Goal: Feedback & Contribution: Leave review/rating

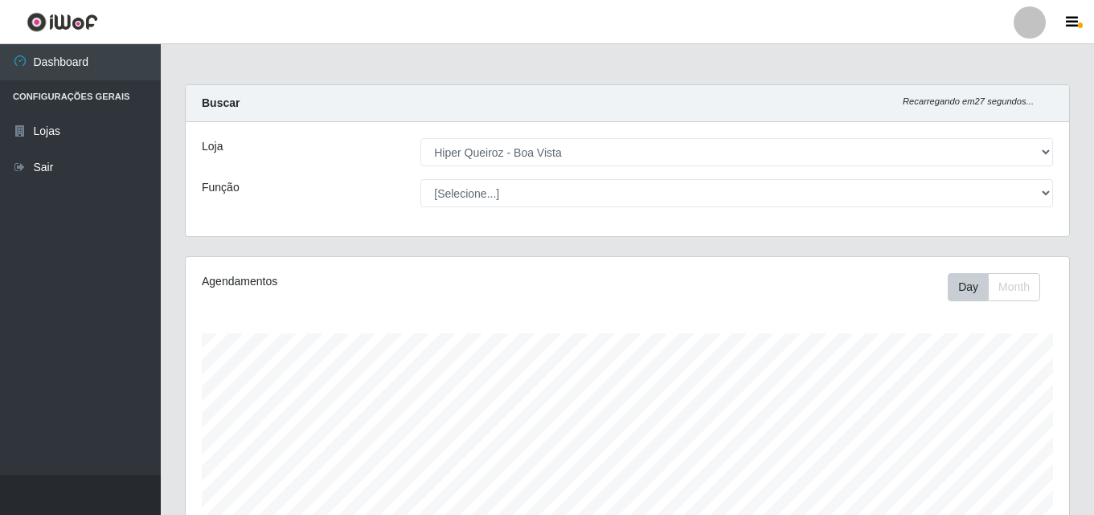
select select "514"
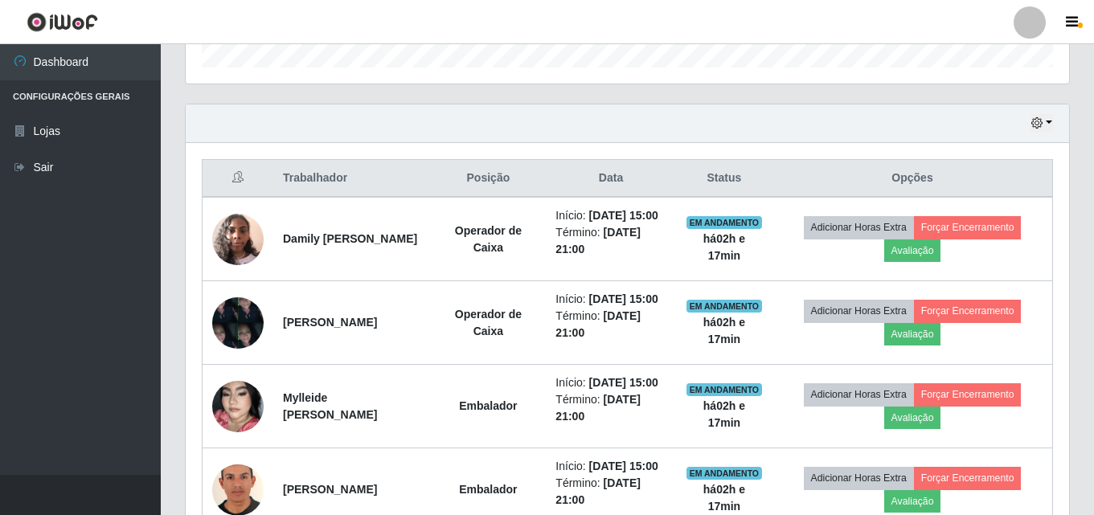
scroll to position [334, 883]
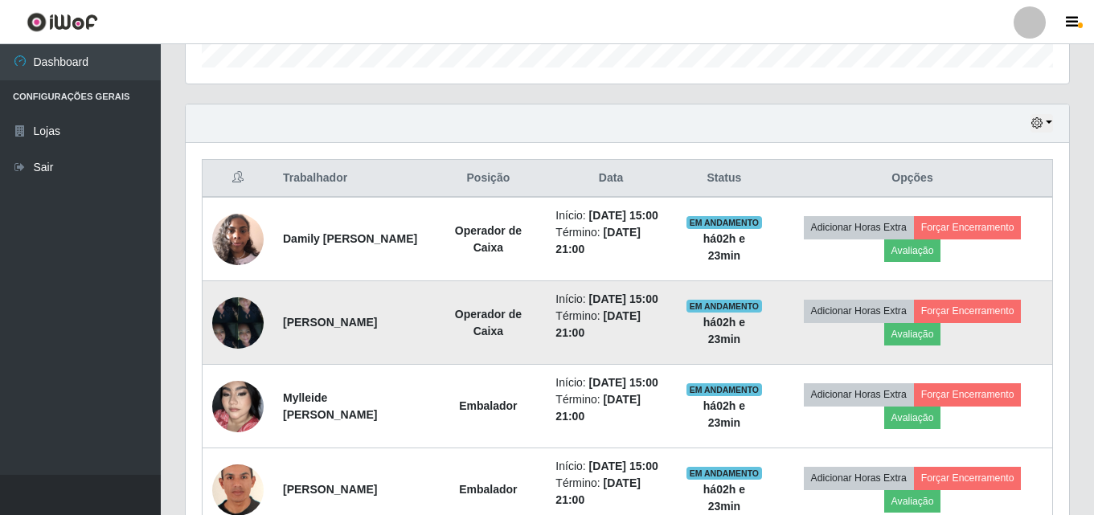
click at [248, 334] on img at bounding box center [237, 323] width 51 height 68
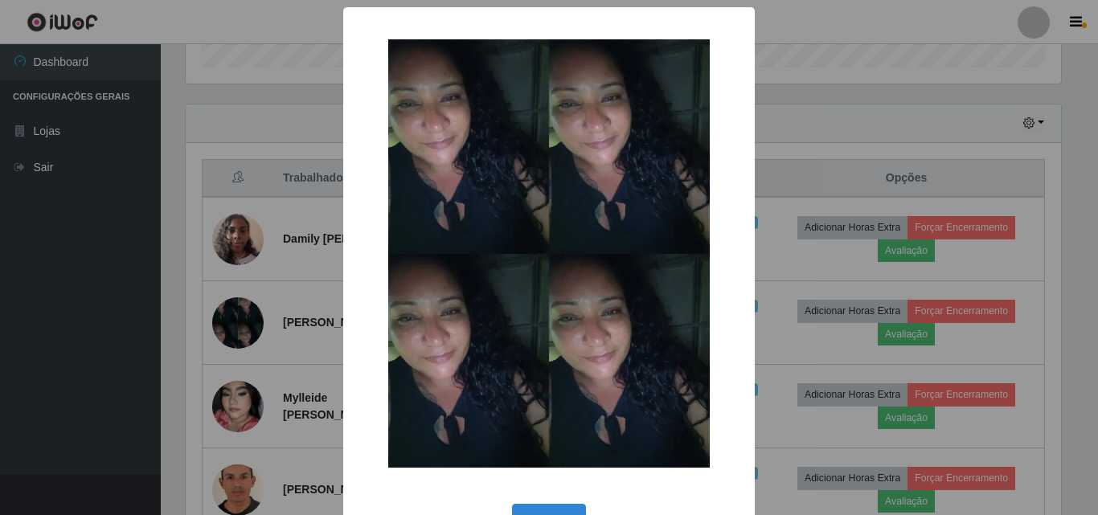
click at [240, 321] on div "× OK Cancel" at bounding box center [549, 257] width 1098 height 515
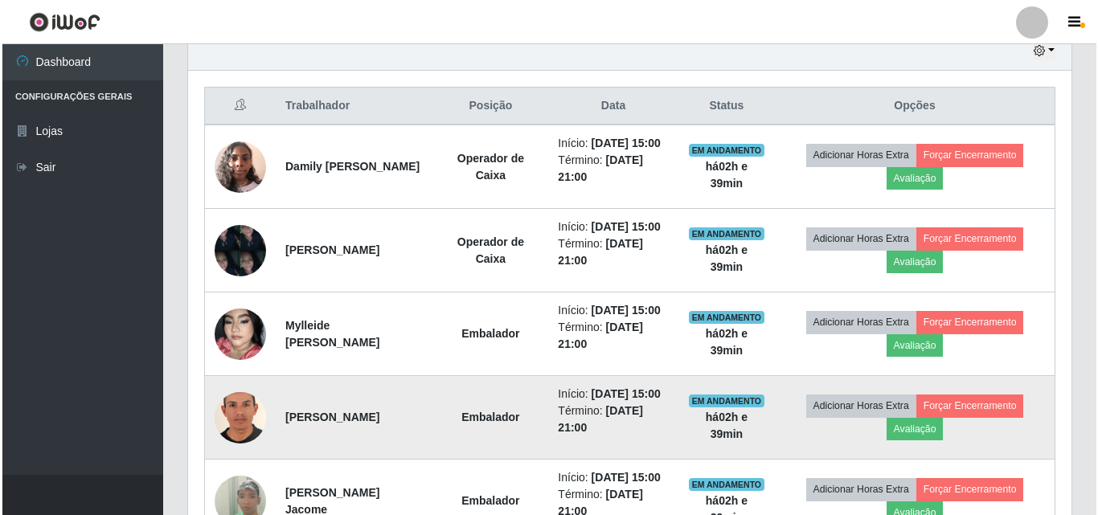
scroll to position [608, 0]
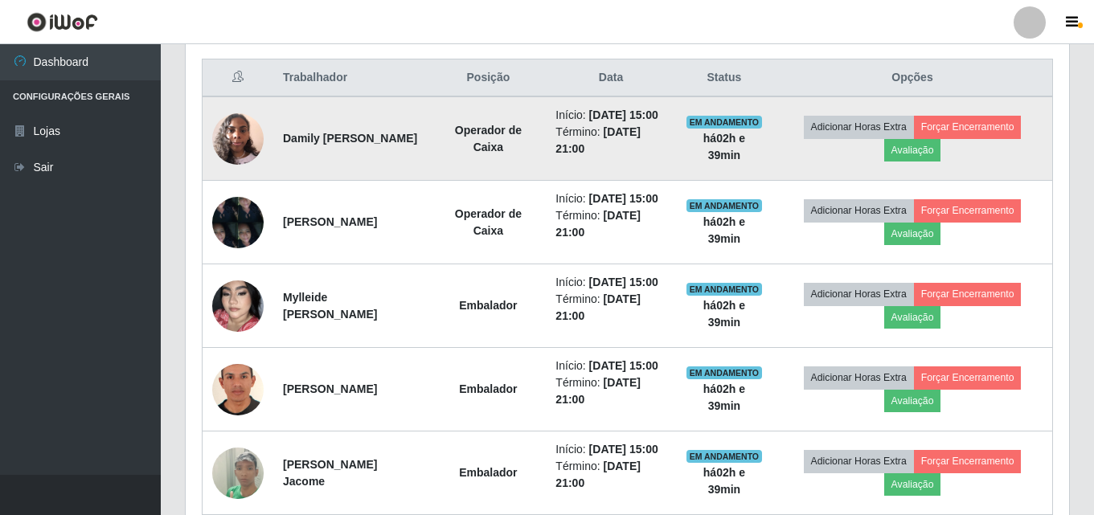
click at [239, 145] on img at bounding box center [237, 138] width 51 height 68
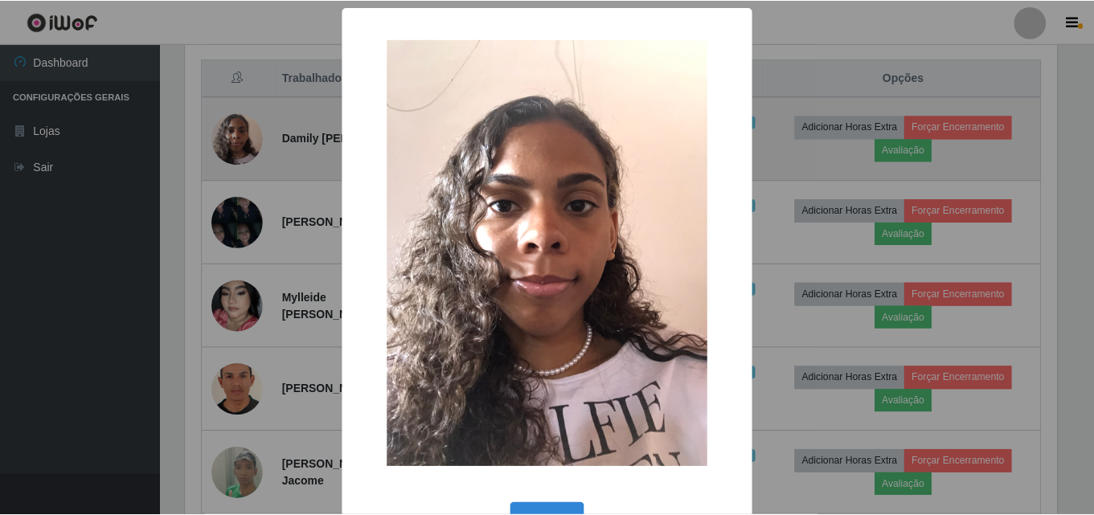
scroll to position [334, 875]
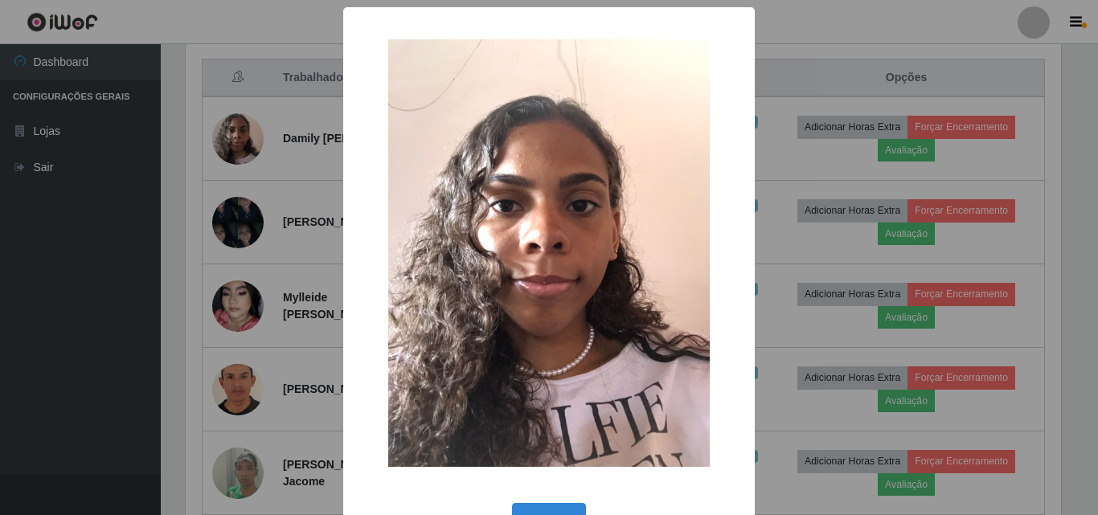
click at [55, 325] on div "× OK Cancel" at bounding box center [549, 257] width 1098 height 515
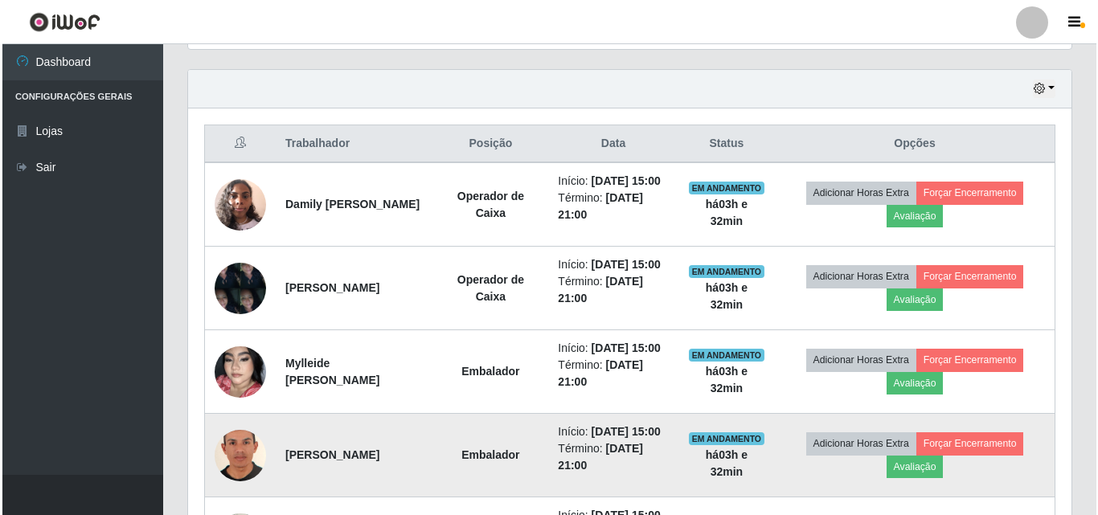
scroll to position [608, 0]
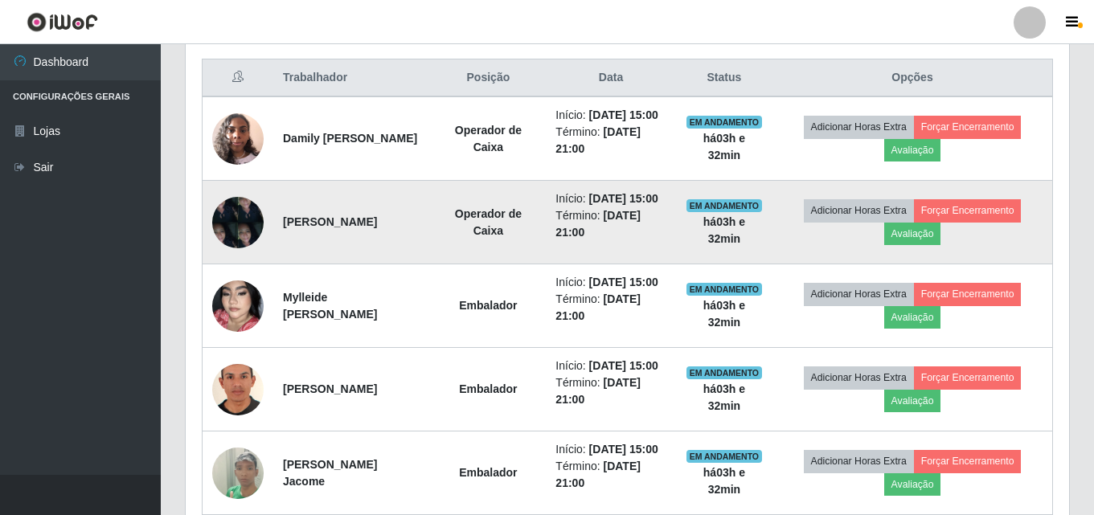
click at [231, 244] on img at bounding box center [237, 222] width 51 height 68
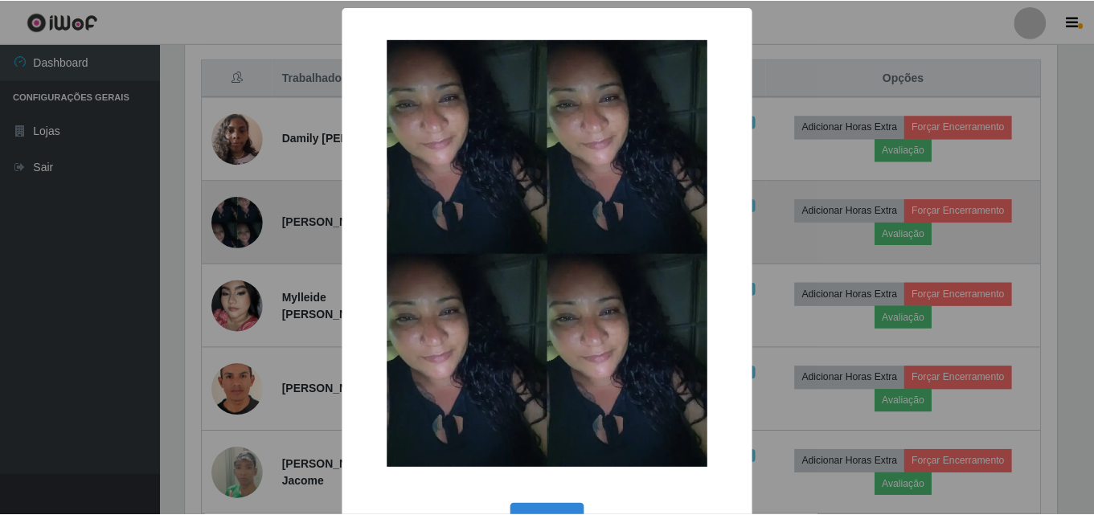
scroll to position [334, 875]
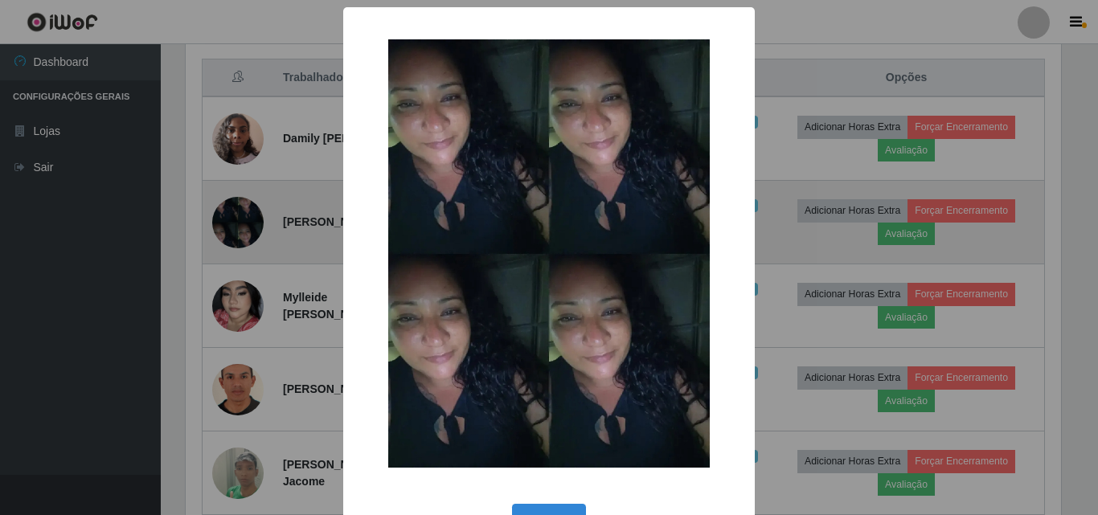
click at [231, 244] on div "× OK Cancel" at bounding box center [549, 257] width 1098 height 515
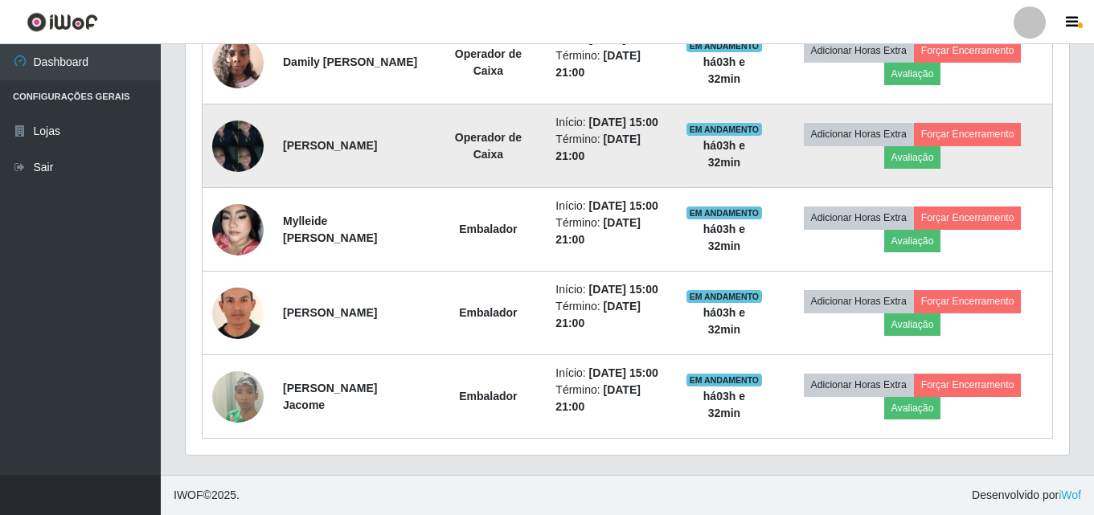
scroll to position [768, 0]
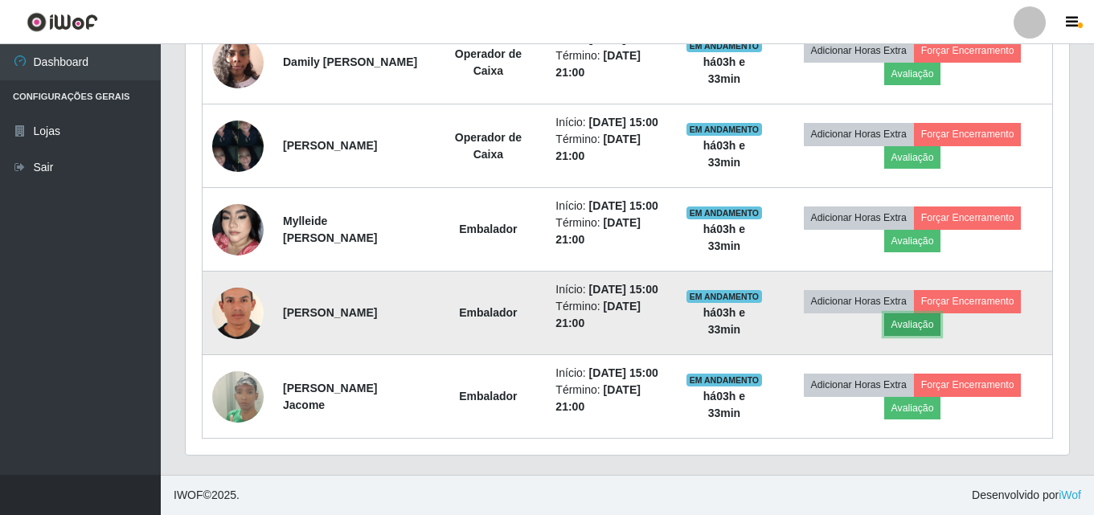
click at [935, 313] on button "Avaliação" at bounding box center [912, 324] width 57 height 23
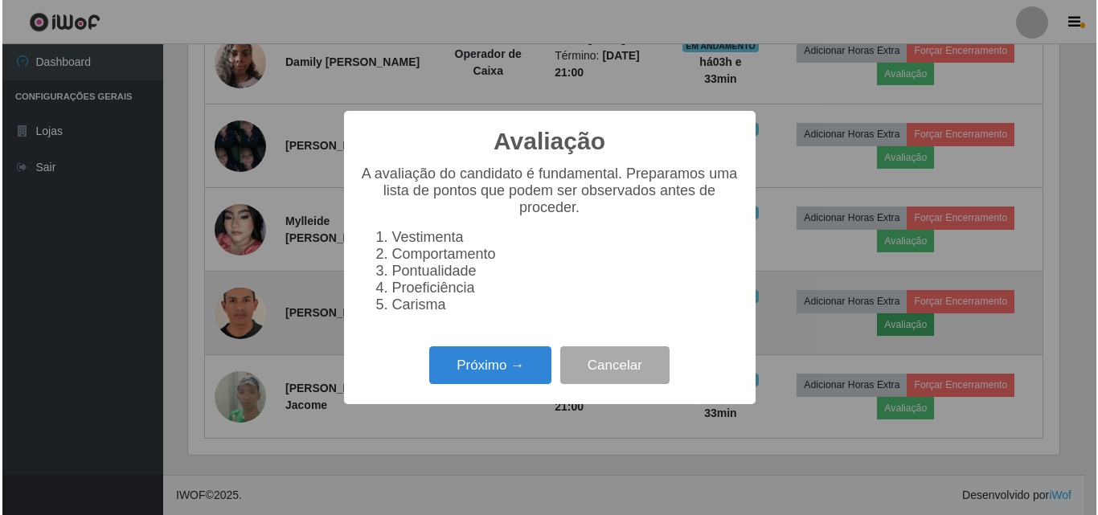
scroll to position [334, 875]
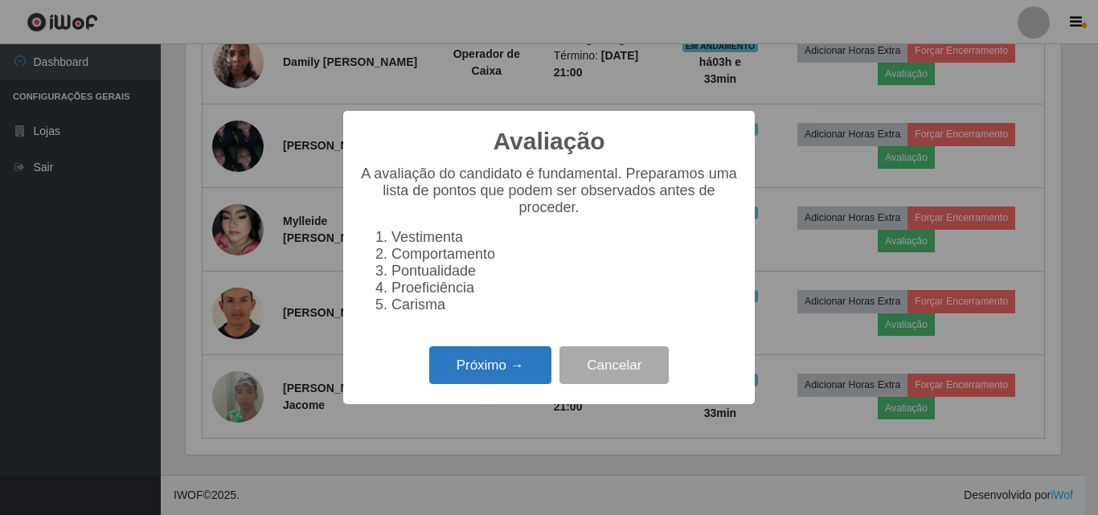
click at [508, 383] on button "Próximo →" at bounding box center [490, 365] width 122 height 38
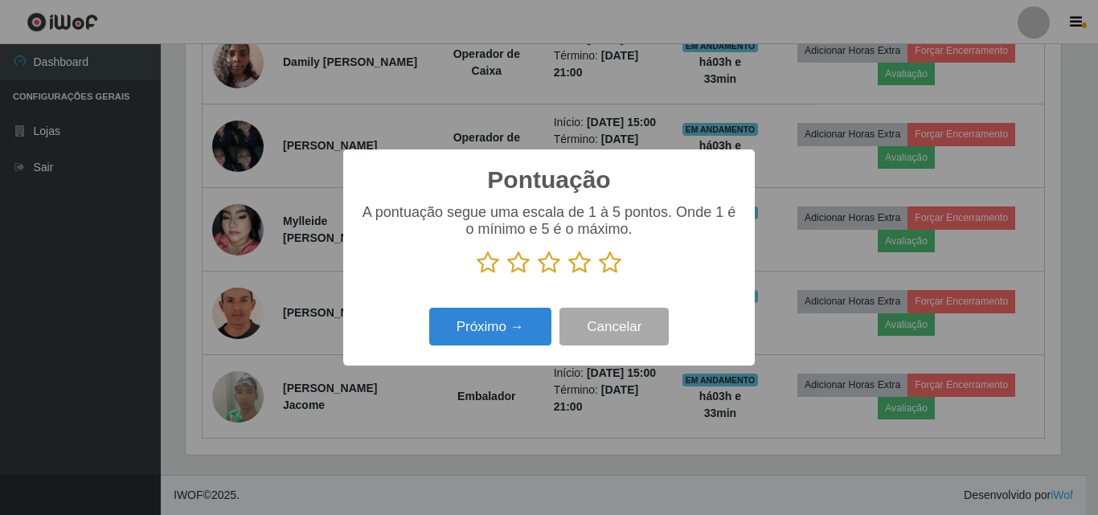
scroll to position [803349, 802807]
click at [617, 270] on icon at bounding box center [610, 263] width 23 height 24
click at [599, 275] on input "radio" at bounding box center [599, 275] width 0 height 0
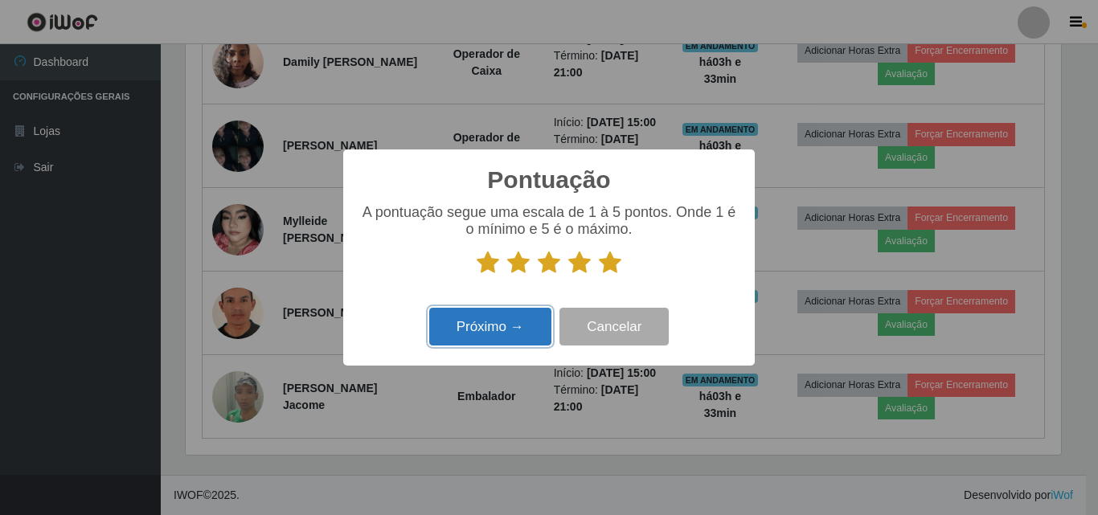
click at [510, 331] on button "Próximo →" at bounding box center [490, 327] width 122 height 38
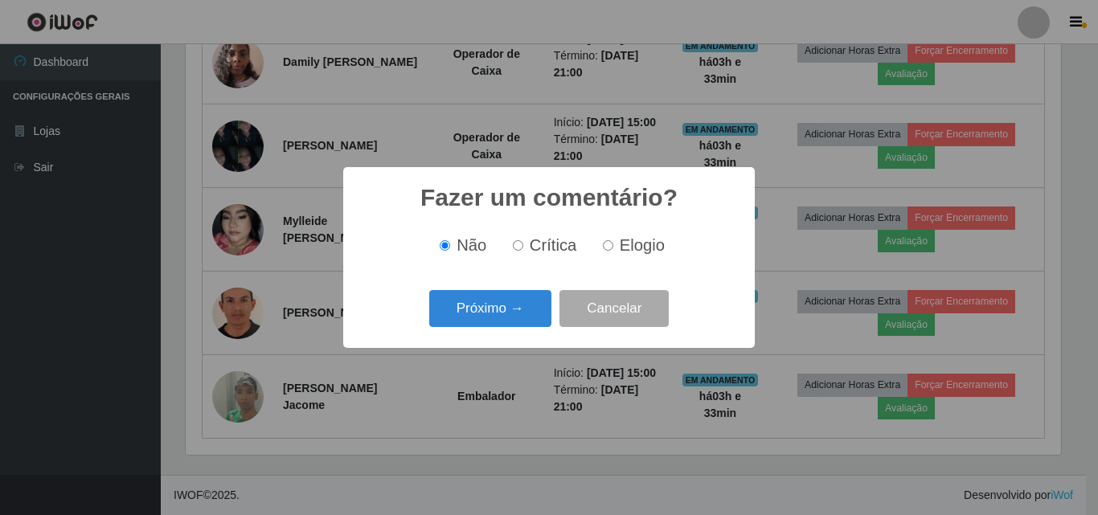
click at [610, 248] on input "Elogio" at bounding box center [608, 245] width 10 height 10
radio input "true"
click at [522, 324] on button "Próximo →" at bounding box center [490, 309] width 122 height 38
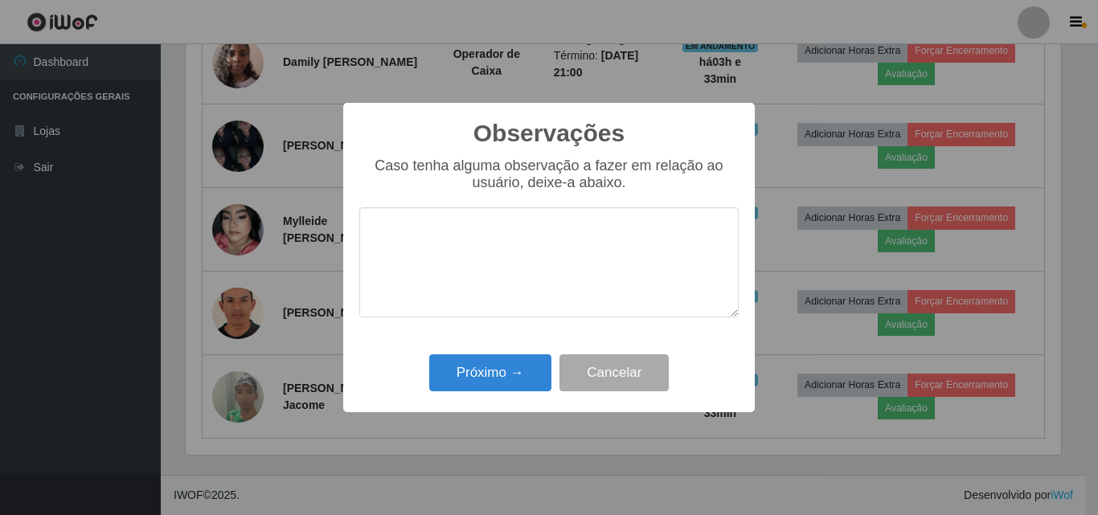
click at [518, 235] on textarea at bounding box center [548, 262] width 379 height 110
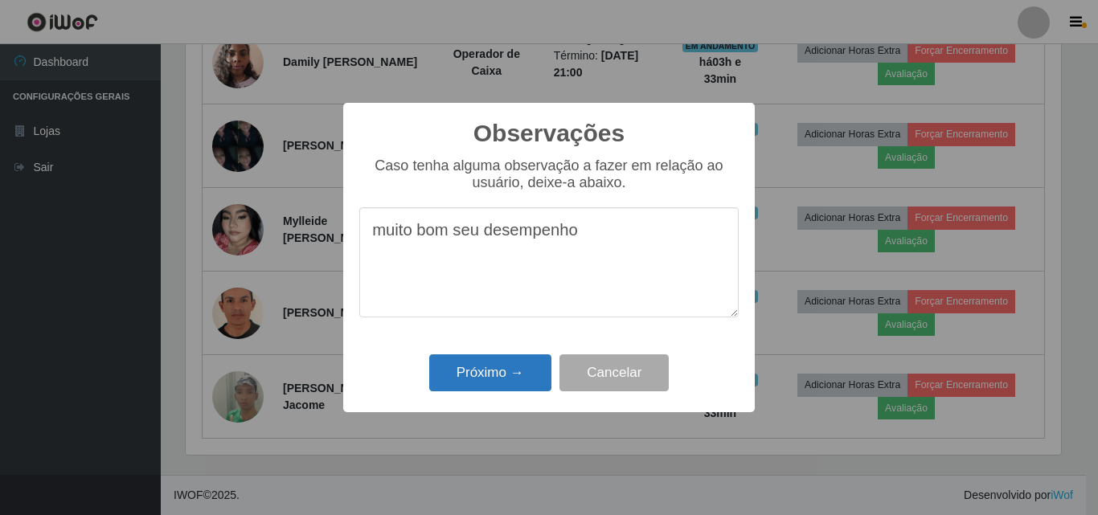
type textarea "muito bom seu desempenho"
click at [501, 383] on button "Próximo →" at bounding box center [490, 373] width 122 height 38
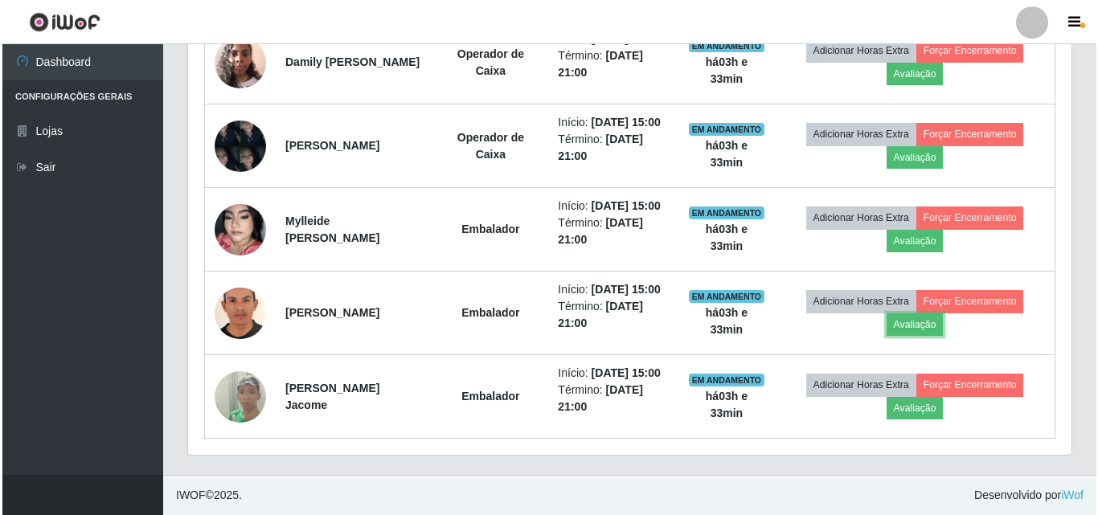
scroll to position [334, 883]
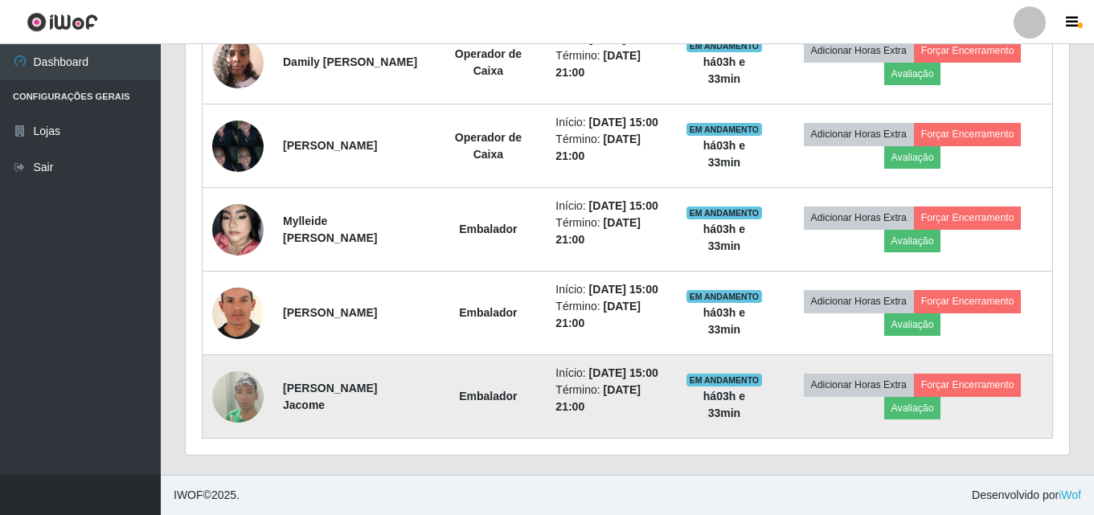
click at [234, 393] on img at bounding box center [237, 397] width 51 height 92
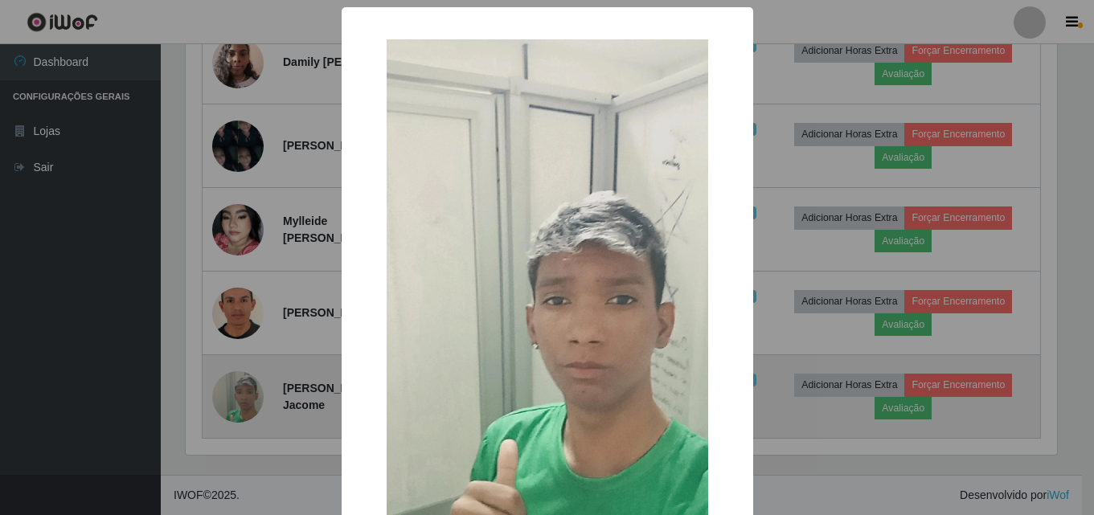
scroll to position [334, 875]
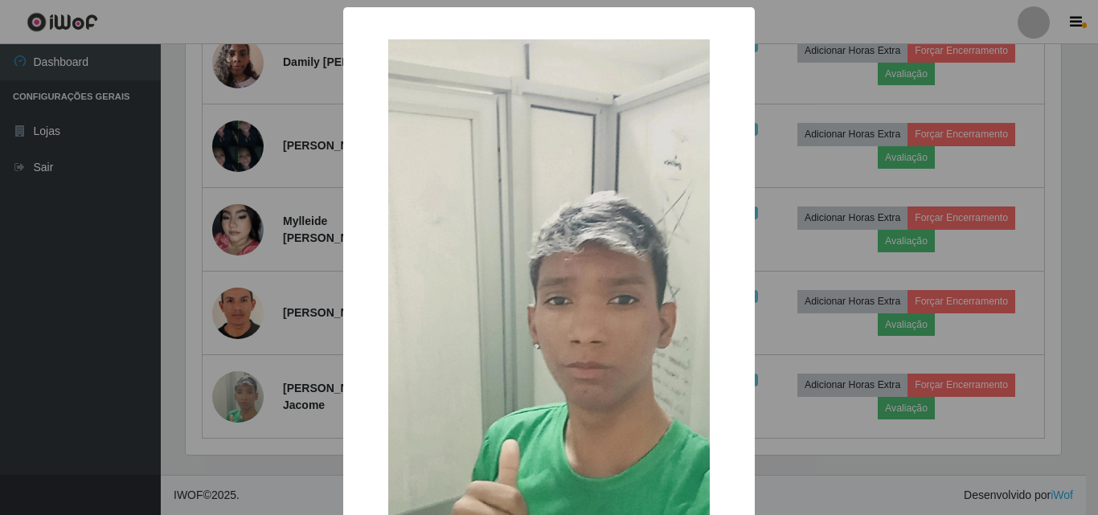
click at [72, 337] on div "× OK Cancel" at bounding box center [549, 257] width 1098 height 515
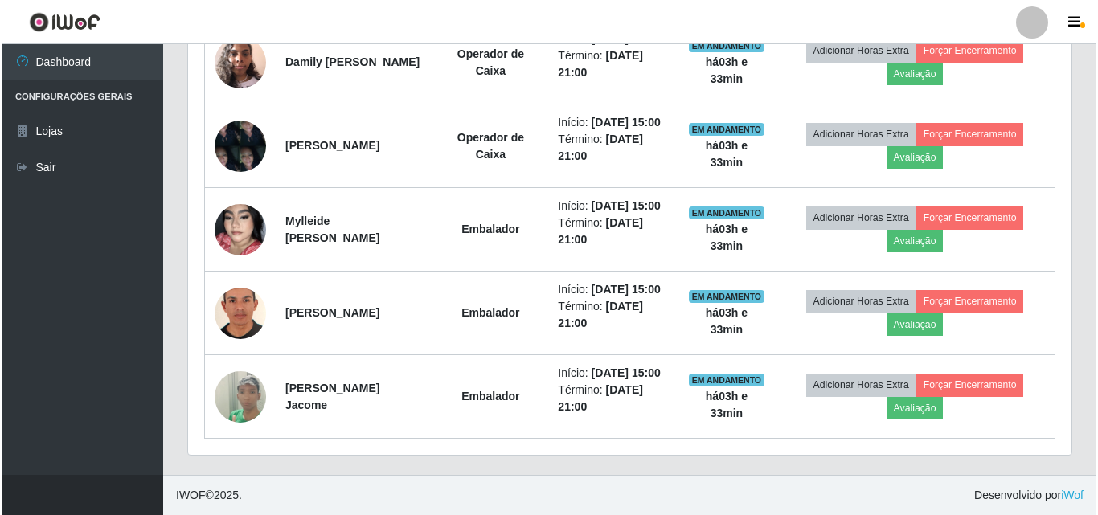
scroll to position [334, 883]
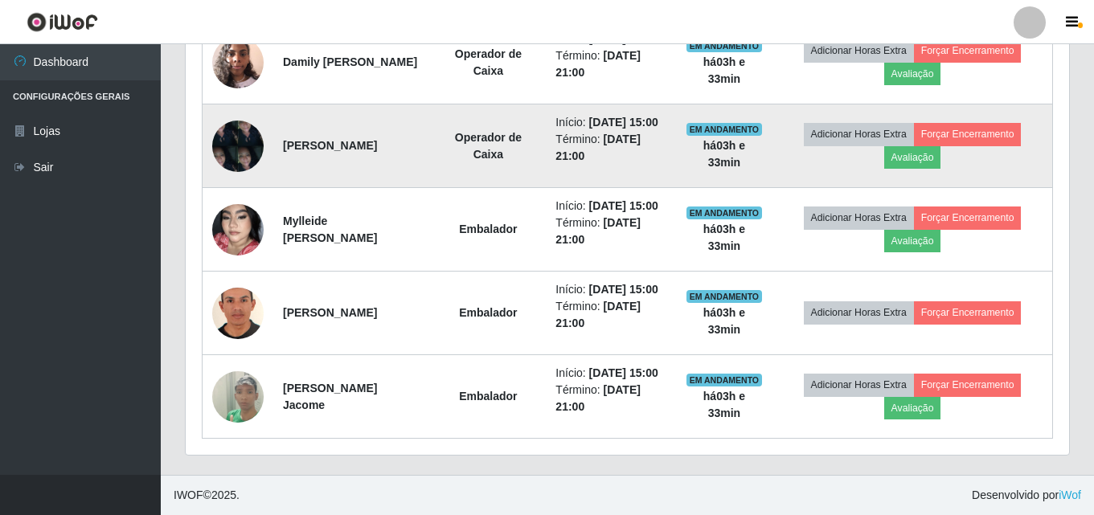
click at [240, 112] on img at bounding box center [237, 146] width 51 height 68
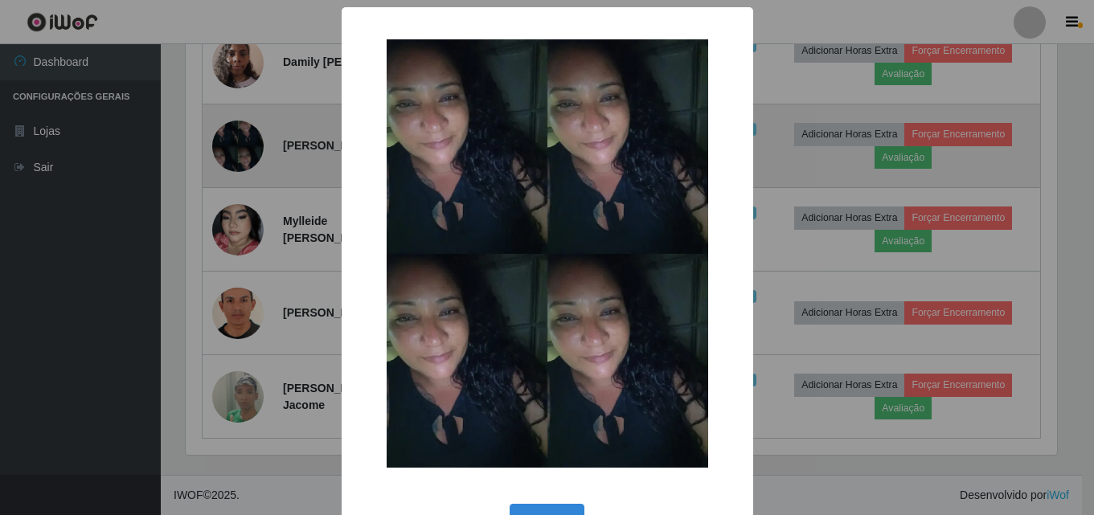
scroll to position [334, 875]
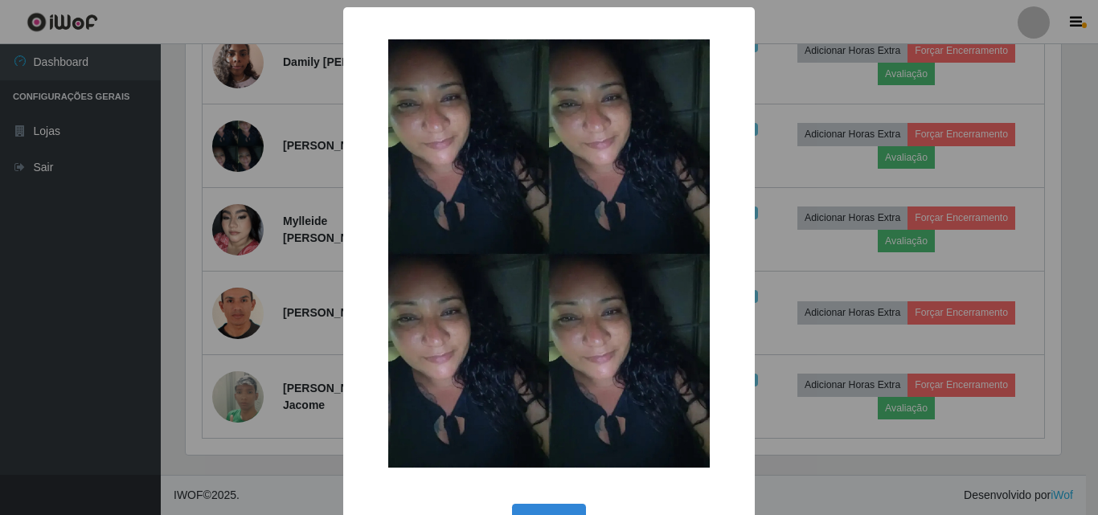
click at [63, 257] on div "× OK Cancel" at bounding box center [549, 257] width 1098 height 515
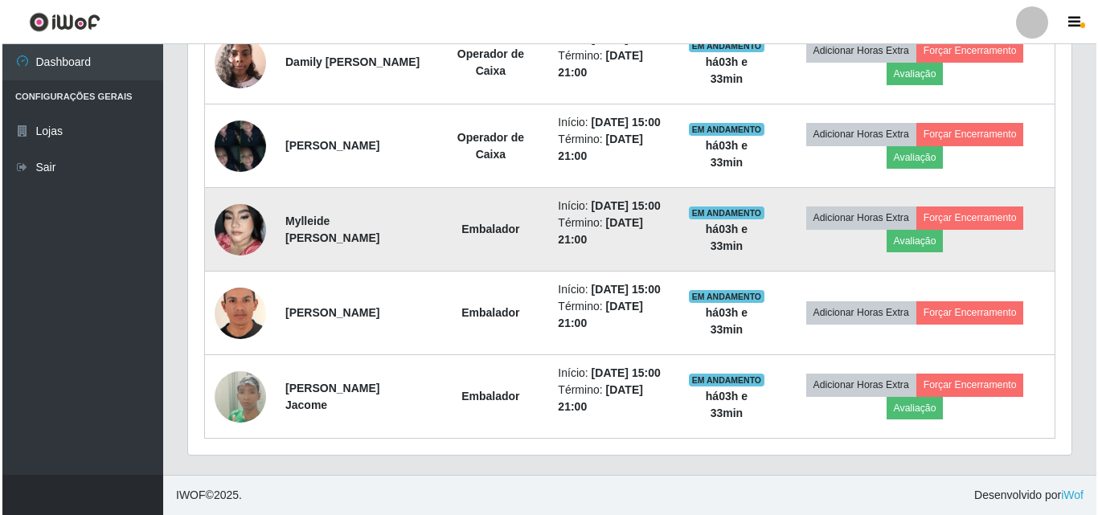
scroll to position [688, 0]
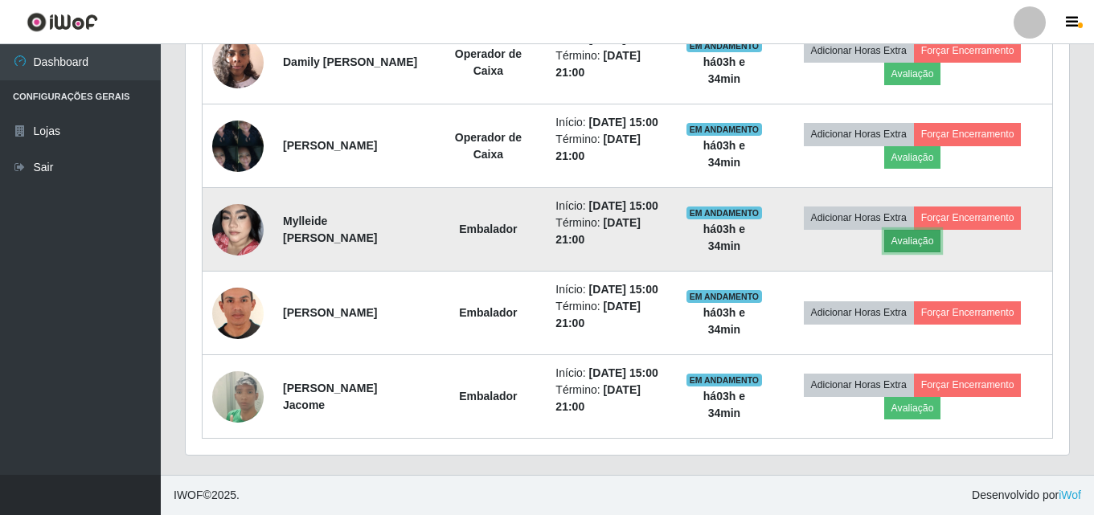
click at [941, 252] on button "Avaliação" at bounding box center [912, 241] width 57 height 23
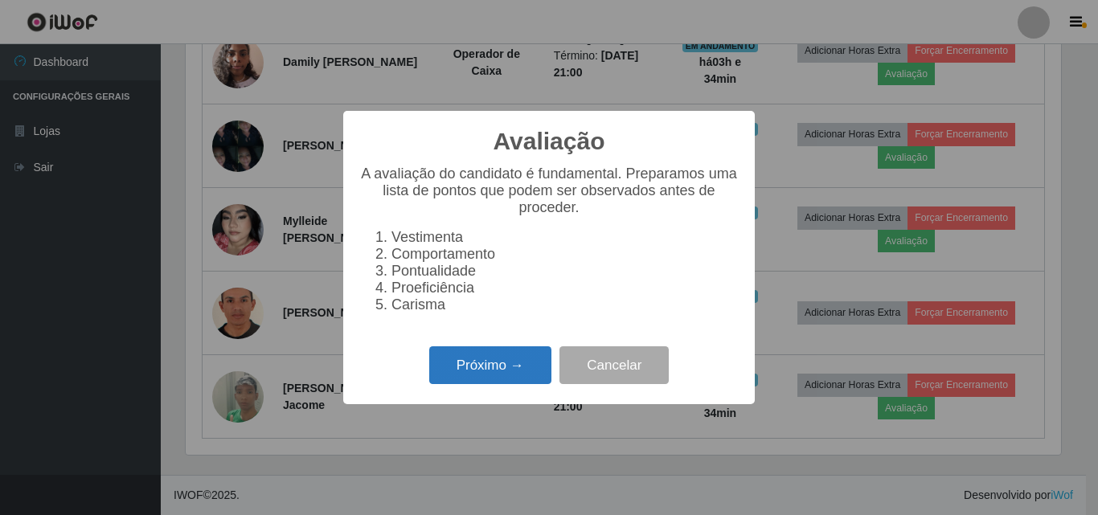
click at [513, 379] on button "Próximo →" at bounding box center [490, 365] width 122 height 38
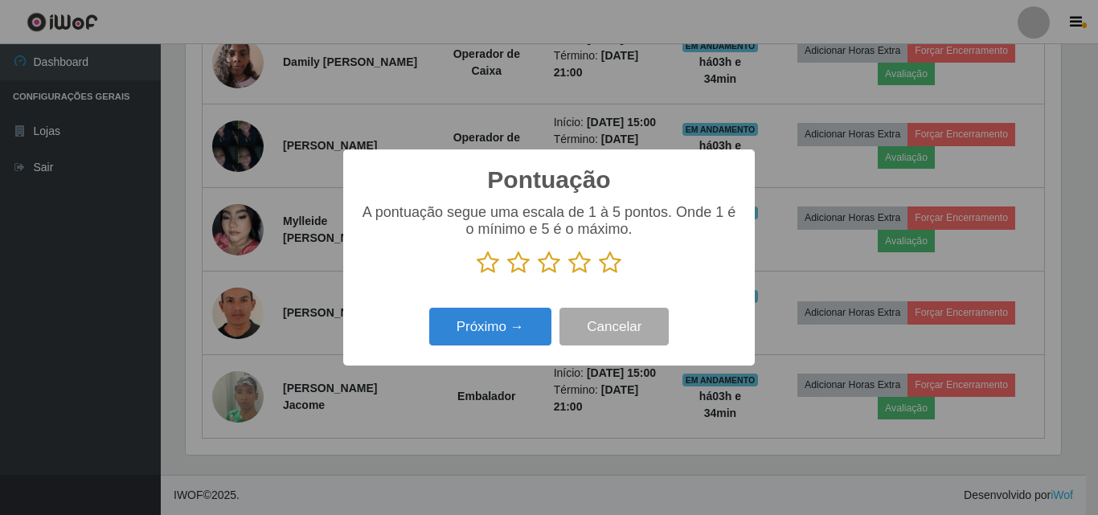
scroll to position [803349, 802807]
click at [610, 260] on icon at bounding box center [610, 263] width 23 height 24
click at [599, 275] on input "radio" at bounding box center [599, 275] width 0 height 0
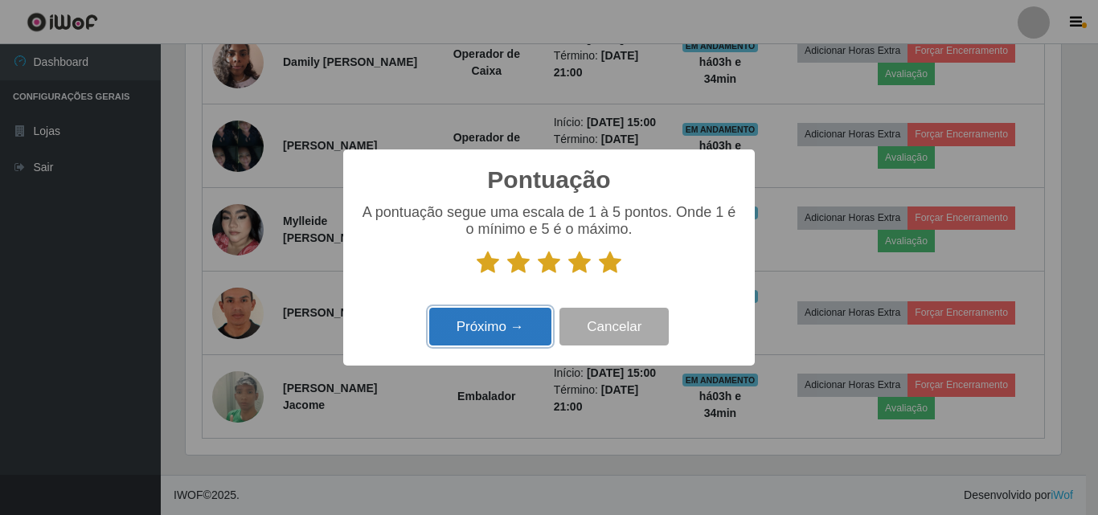
click at [499, 335] on button "Próximo →" at bounding box center [490, 327] width 122 height 38
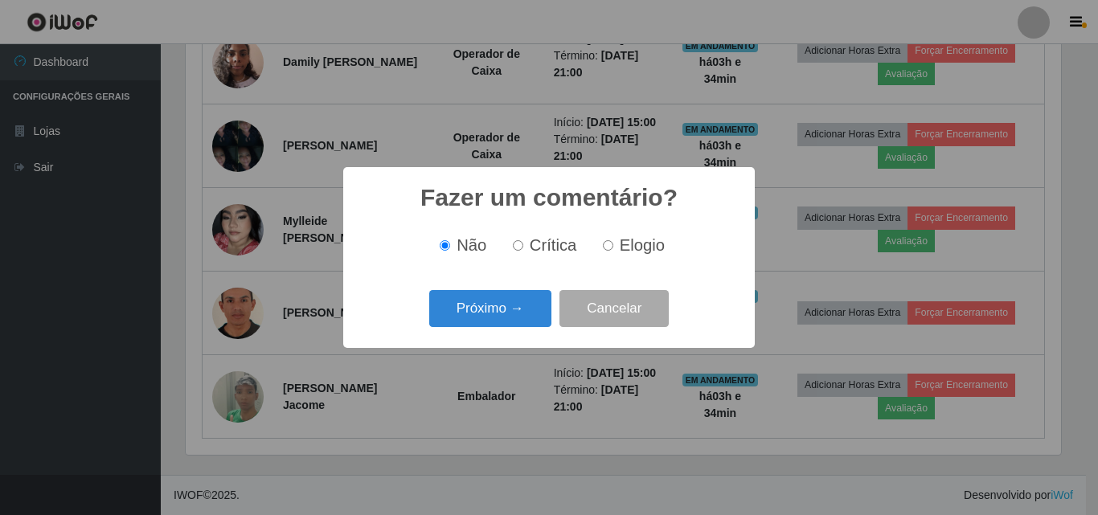
click at [528, 247] on label "Crítica" at bounding box center [541, 245] width 71 height 18
click at [523, 247] on input "Crítica" at bounding box center [518, 245] width 10 height 10
radio input "true"
click at [519, 307] on button "Próximo →" at bounding box center [490, 309] width 122 height 38
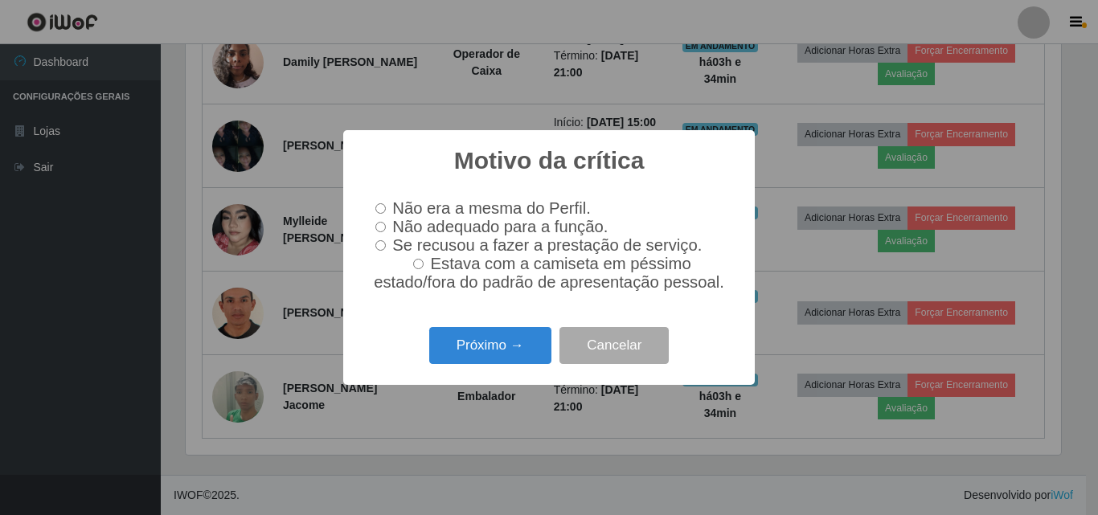
click at [395, 227] on span "Não adequado para a função." at bounding box center [499, 227] width 215 height 18
click at [386, 227] on input "Não adequado para a função." at bounding box center [380, 227] width 10 height 10
radio input "true"
click at [395, 227] on span "Não adequado para a função." at bounding box center [499, 227] width 215 height 18
click at [386, 227] on input "Não adequado para a função." at bounding box center [380, 227] width 10 height 10
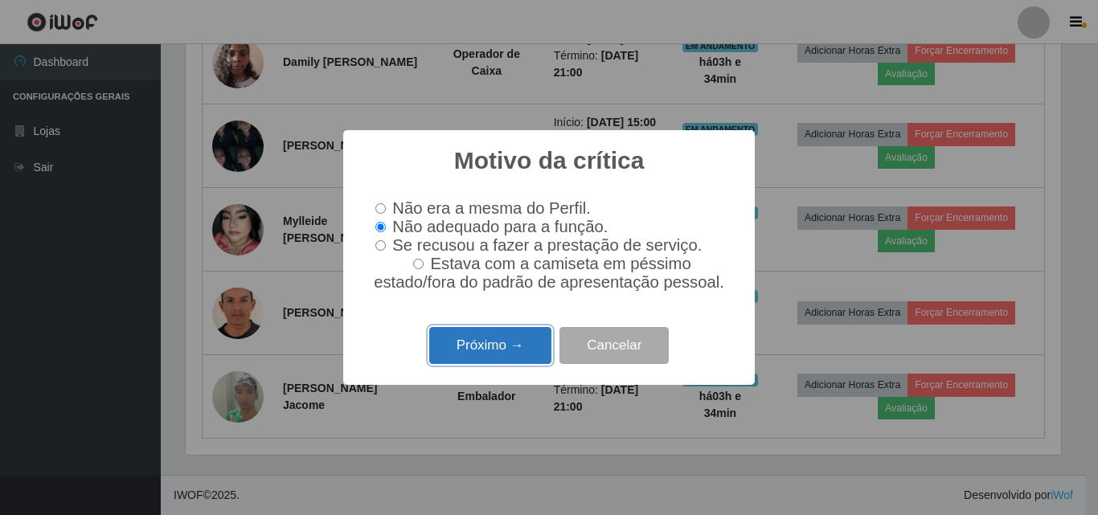
click at [532, 365] on button "Próximo →" at bounding box center [490, 346] width 122 height 38
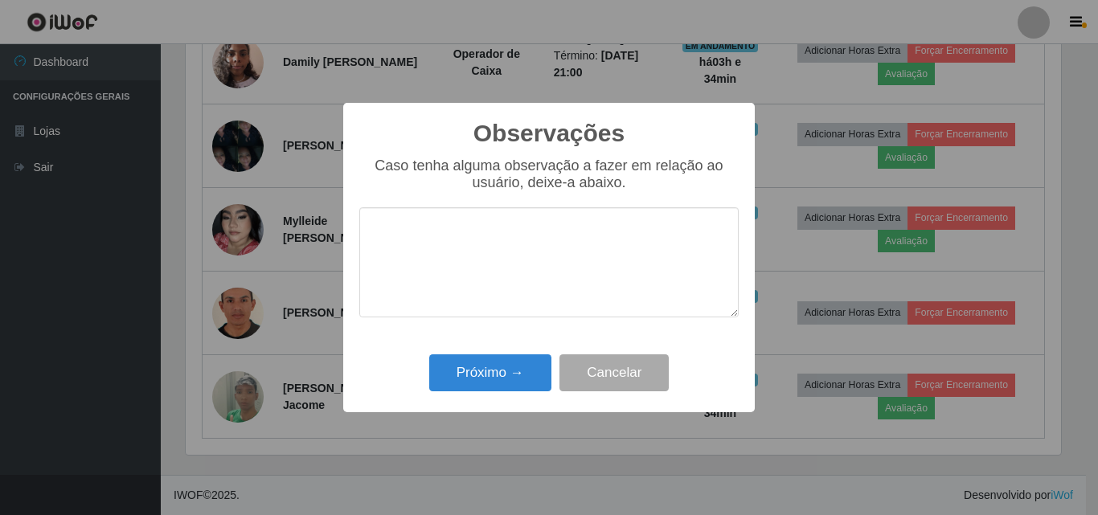
click at [543, 267] on textarea at bounding box center [548, 262] width 379 height 110
click at [644, 234] on textarea "a unica observação negativa usa muioto o cel." at bounding box center [548, 262] width 379 height 110
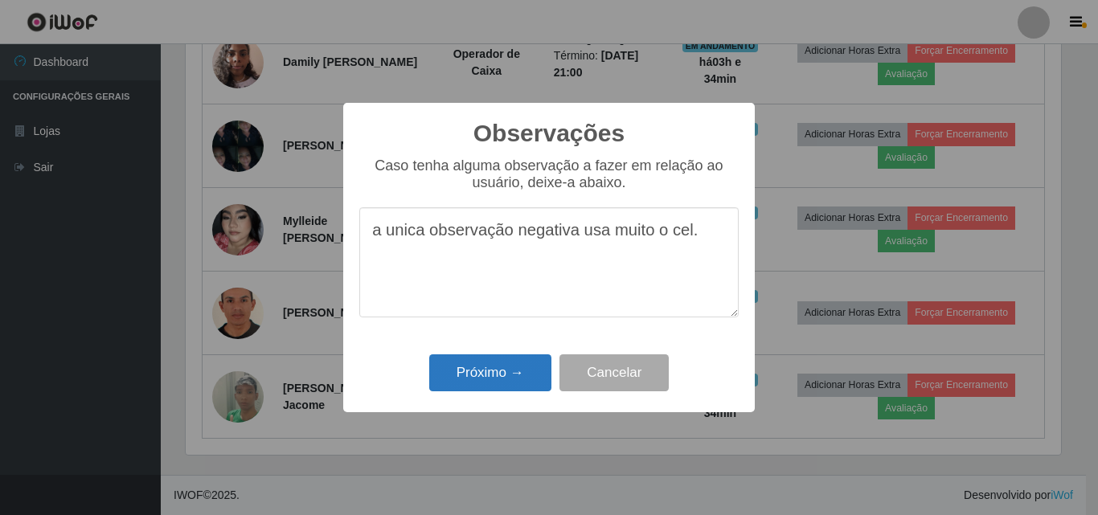
type textarea "a unica observação negativa usa muito o cel."
click at [495, 369] on button "Próximo →" at bounding box center [490, 373] width 122 height 38
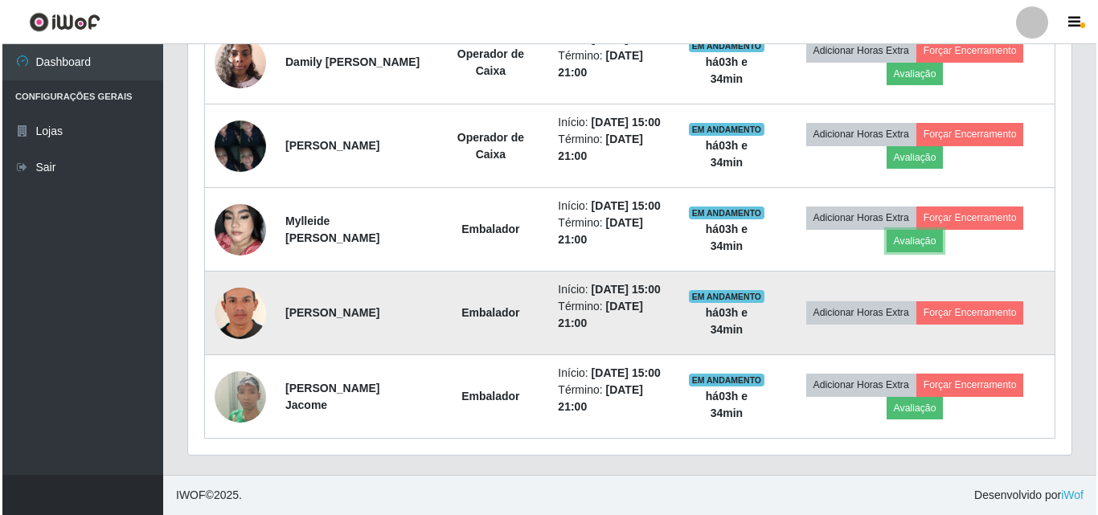
scroll to position [768, 0]
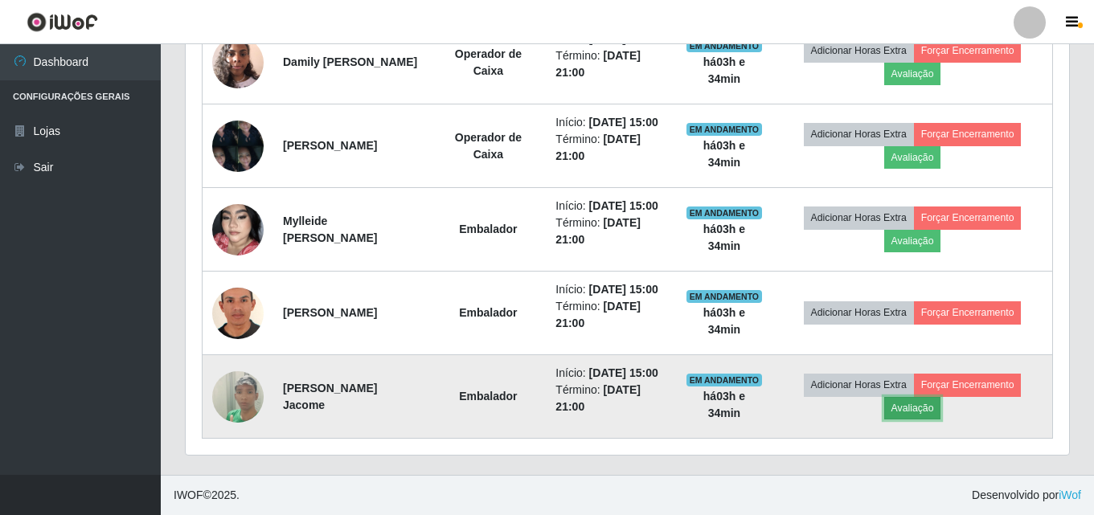
click at [941, 407] on button "Avaliação" at bounding box center [912, 408] width 57 height 23
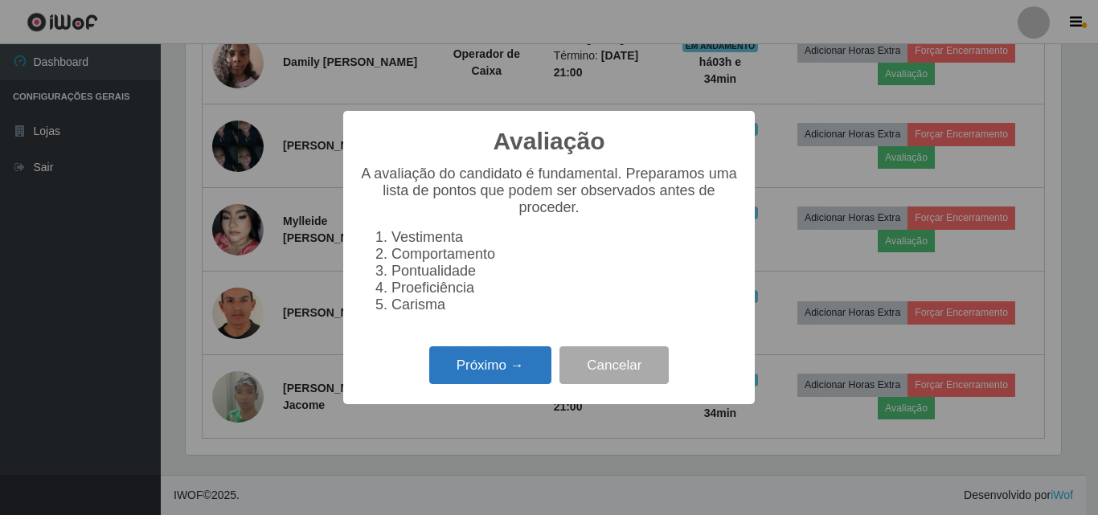
click at [522, 373] on button "Próximo →" at bounding box center [490, 365] width 122 height 38
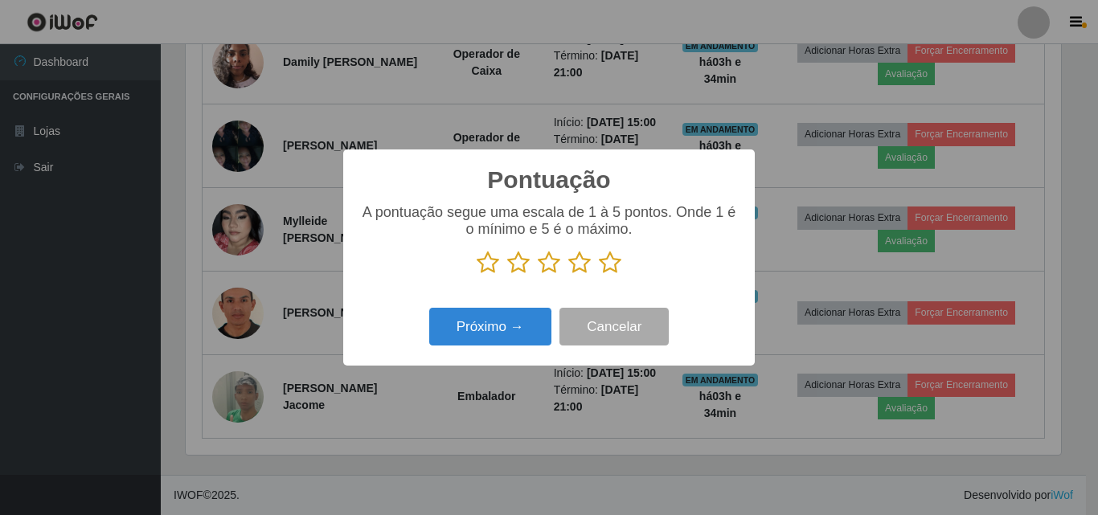
scroll to position [803349, 802807]
click at [616, 265] on icon at bounding box center [610, 263] width 23 height 24
click at [599, 275] on input "radio" at bounding box center [599, 275] width 0 height 0
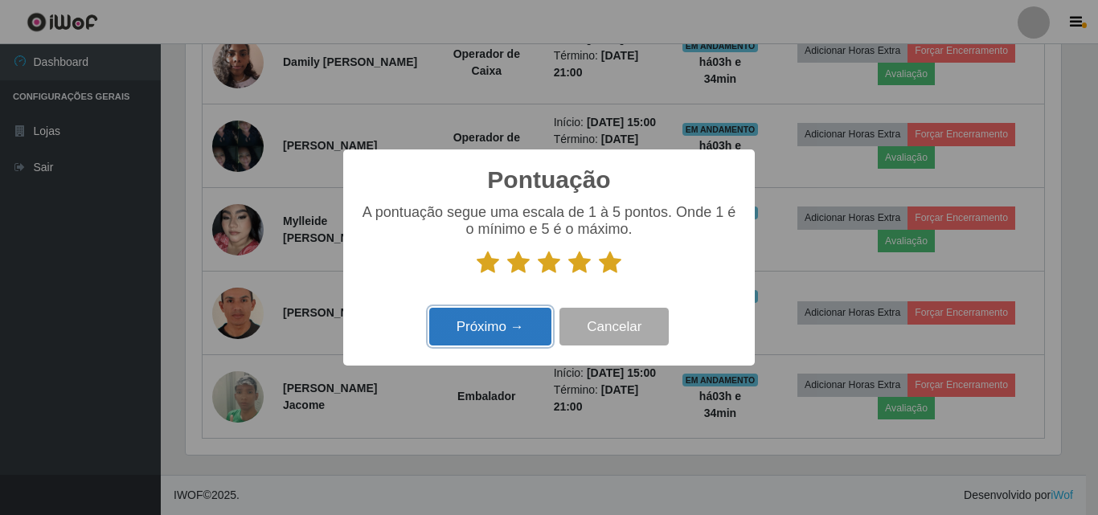
click at [507, 327] on button "Próximo →" at bounding box center [490, 327] width 122 height 38
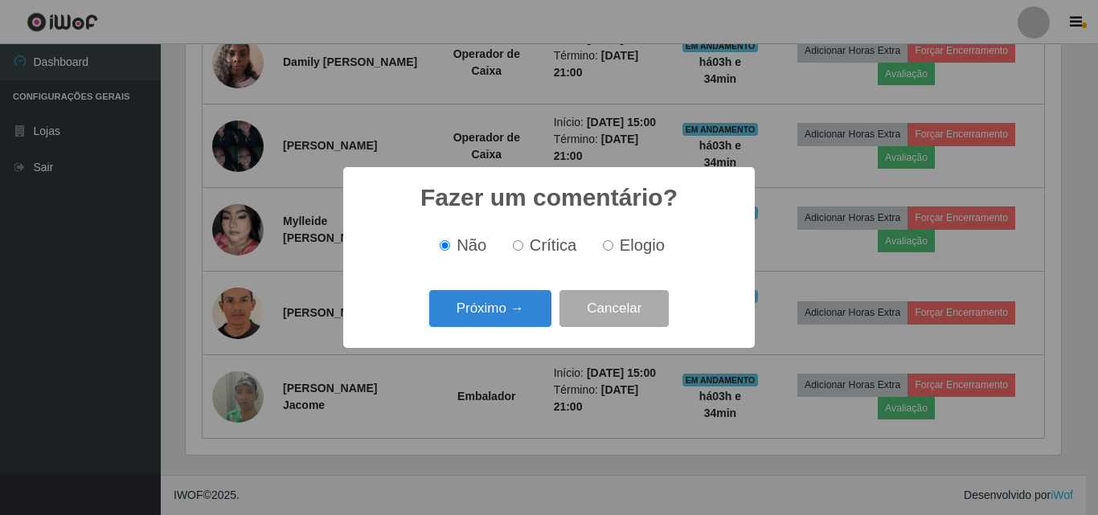
click at [615, 245] on label "Elogio" at bounding box center [630, 245] width 68 height 18
click at [613, 245] on input "Elogio" at bounding box center [608, 245] width 10 height 10
radio input "true"
click at [524, 303] on button "Próximo →" at bounding box center [490, 309] width 122 height 38
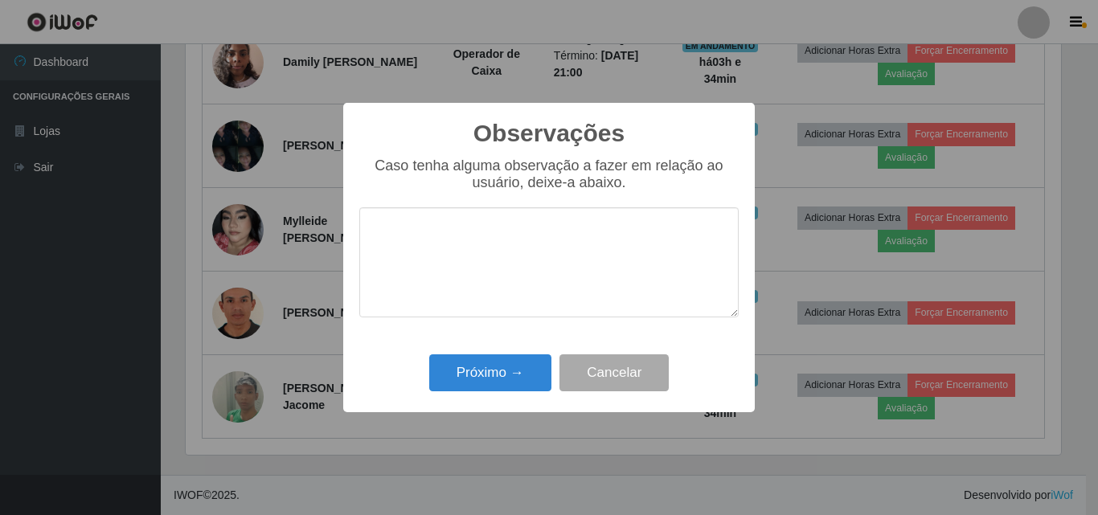
click at [499, 254] on textarea at bounding box center [548, 262] width 379 height 110
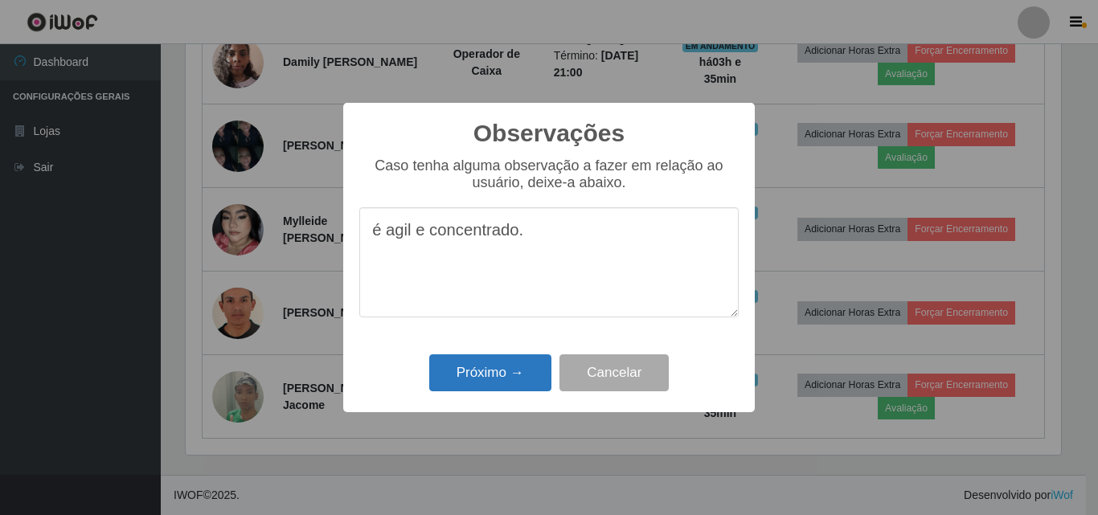
type textarea "é agil e concentrado."
click at [501, 369] on button "Próximo →" at bounding box center [490, 373] width 122 height 38
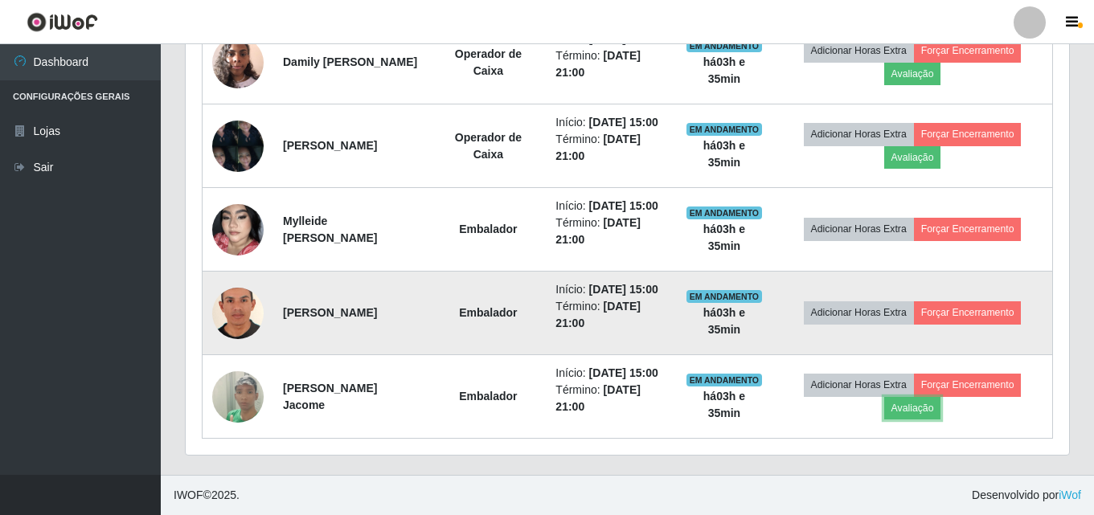
scroll to position [688, 0]
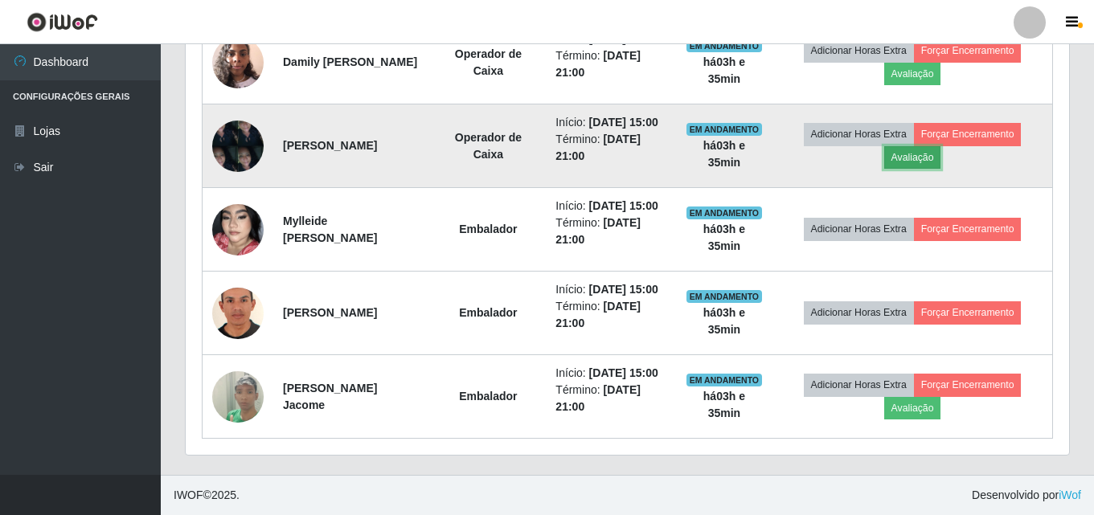
click at [941, 169] on button "Avaliação" at bounding box center [912, 157] width 57 height 23
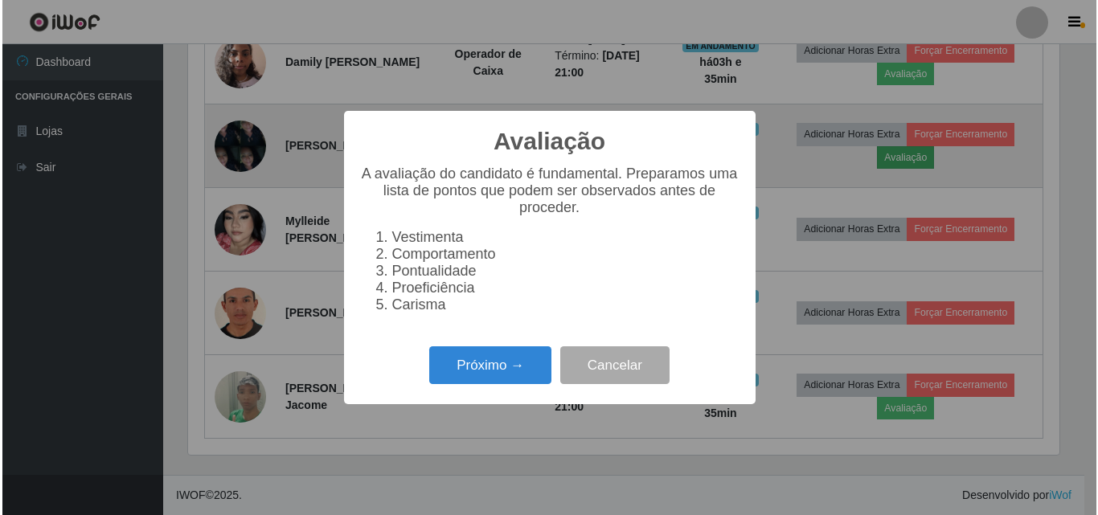
scroll to position [334, 875]
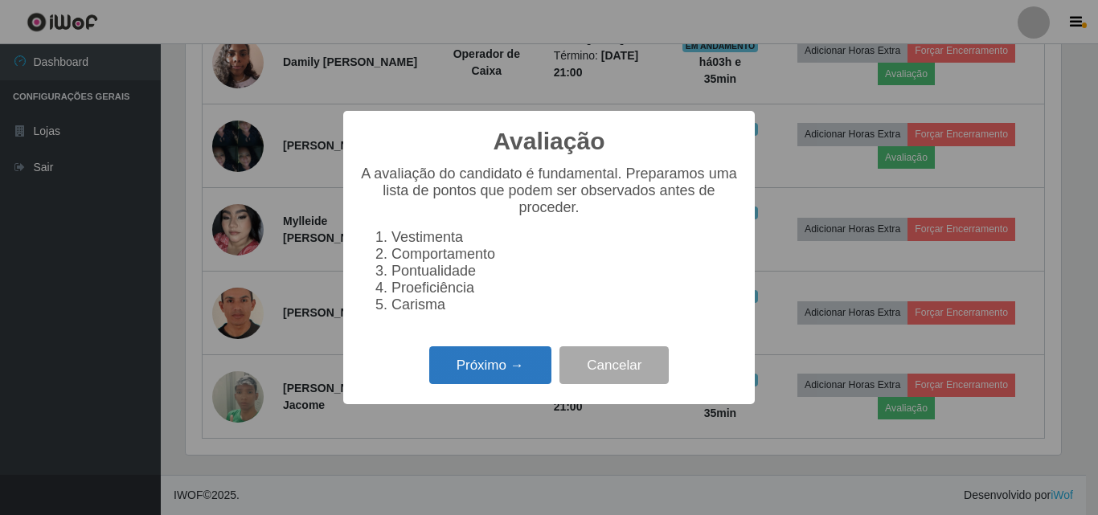
click at [520, 366] on button "Próximo →" at bounding box center [490, 365] width 122 height 38
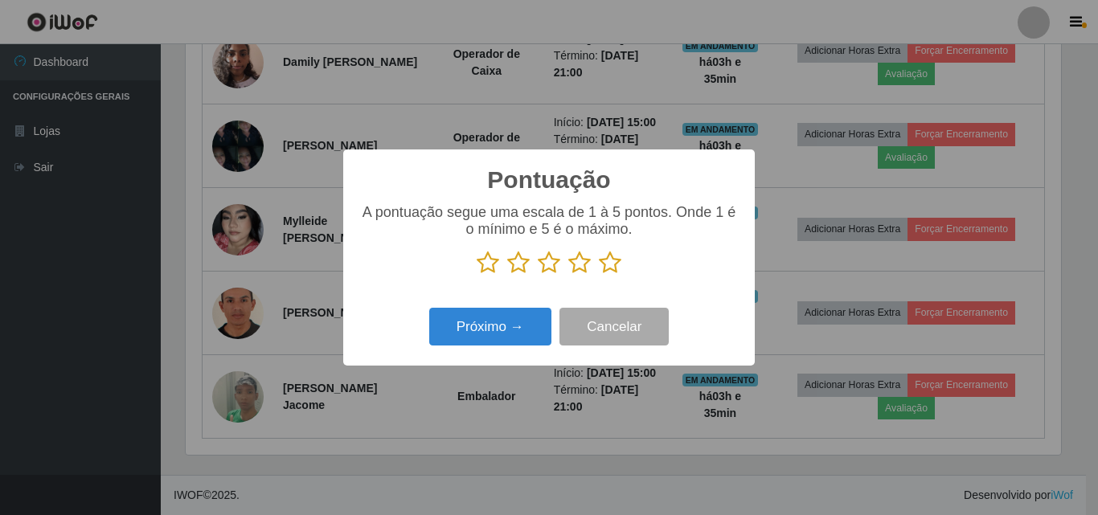
scroll to position [803349, 802807]
click at [606, 264] on icon at bounding box center [610, 263] width 23 height 24
click at [599, 275] on input "radio" at bounding box center [599, 275] width 0 height 0
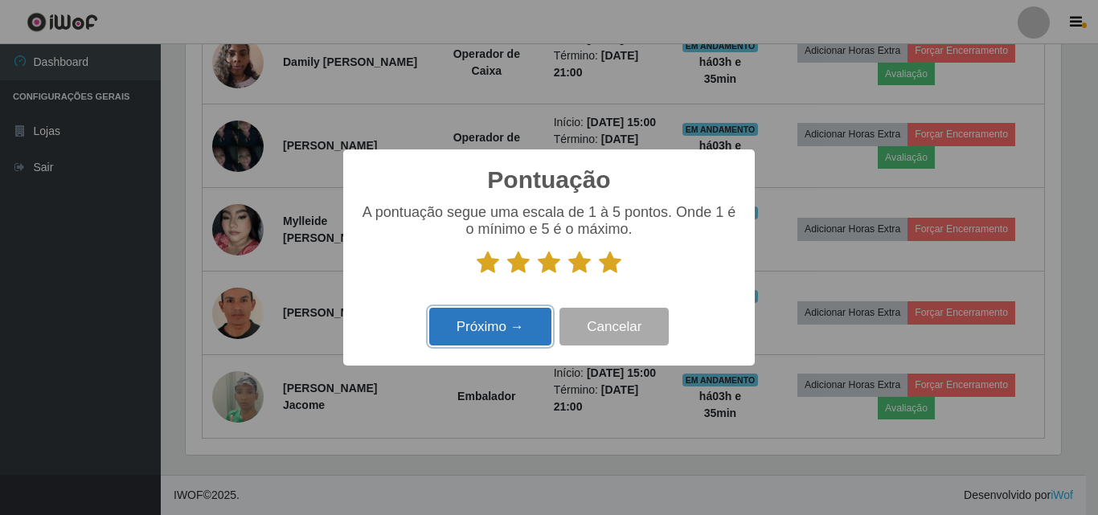
click at [531, 322] on button "Próximo →" at bounding box center [490, 327] width 122 height 38
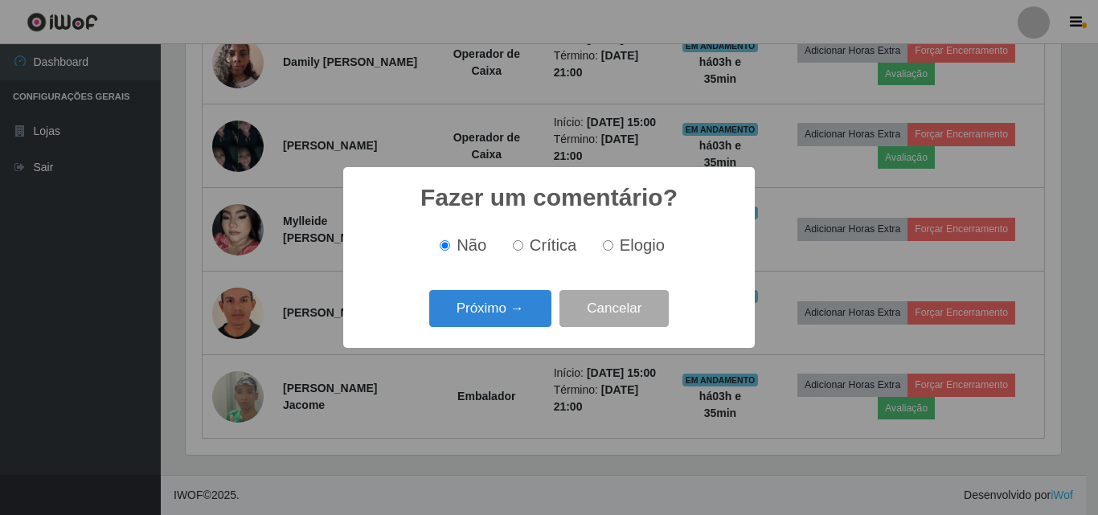
click at [620, 243] on span "Elogio" at bounding box center [642, 245] width 45 height 18
click at [613, 243] on input "Elogio" at bounding box center [608, 245] width 10 height 10
radio input "true"
click at [507, 313] on button "Próximo →" at bounding box center [490, 309] width 122 height 38
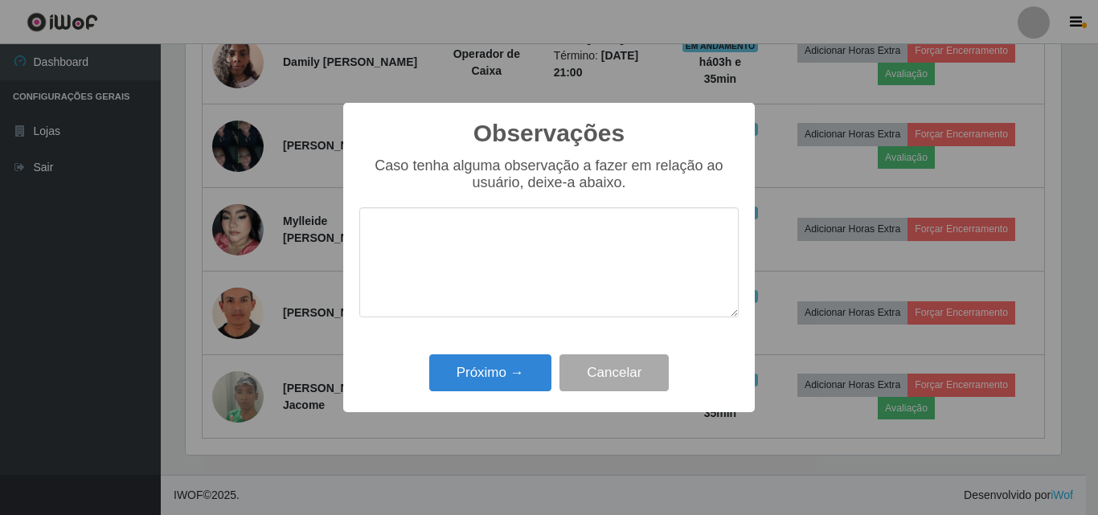
click at [518, 232] on textarea at bounding box center [548, 262] width 379 height 110
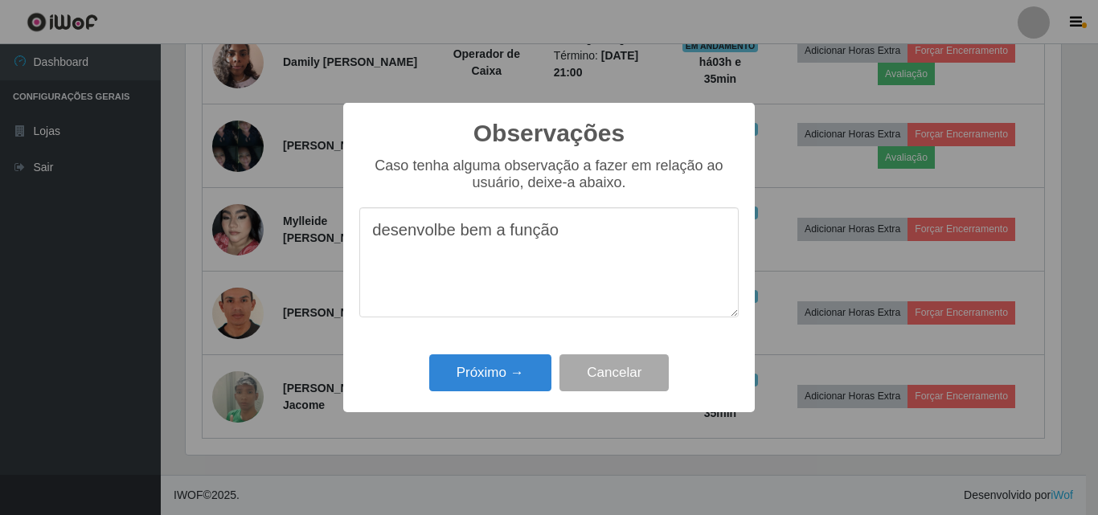
click at [438, 228] on textarea "desenvolbe bem a função" at bounding box center [548, 262] width 379 height 110
click at [444, 229] on textarea "desenvolbe bem a função" at bounding box center [548, 262] width 379 height 110
type textarea "desenvolve bem a função"
click at [508, 366] on button "Próximo →" at bounding box center [490, 373] width 122 height 38
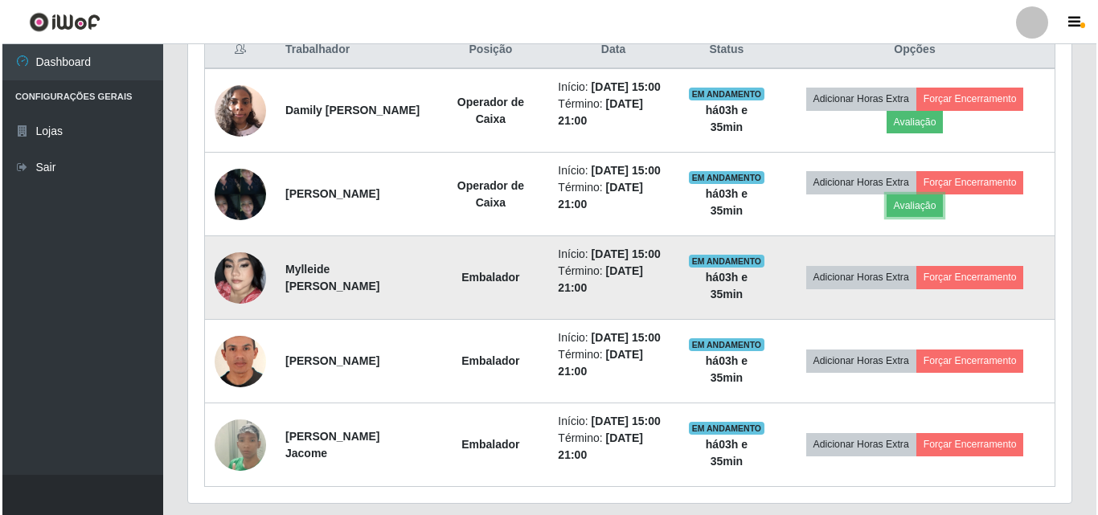
scroll to position [608, 0]
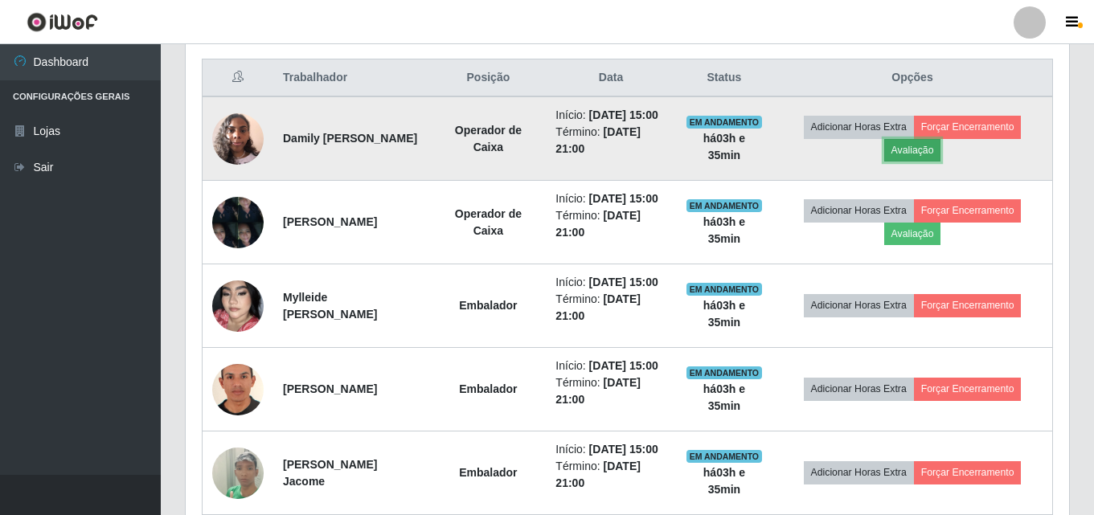
click at [930, 162] on button "Avaliação" at bounding box center [912, 150] width 57 height 23
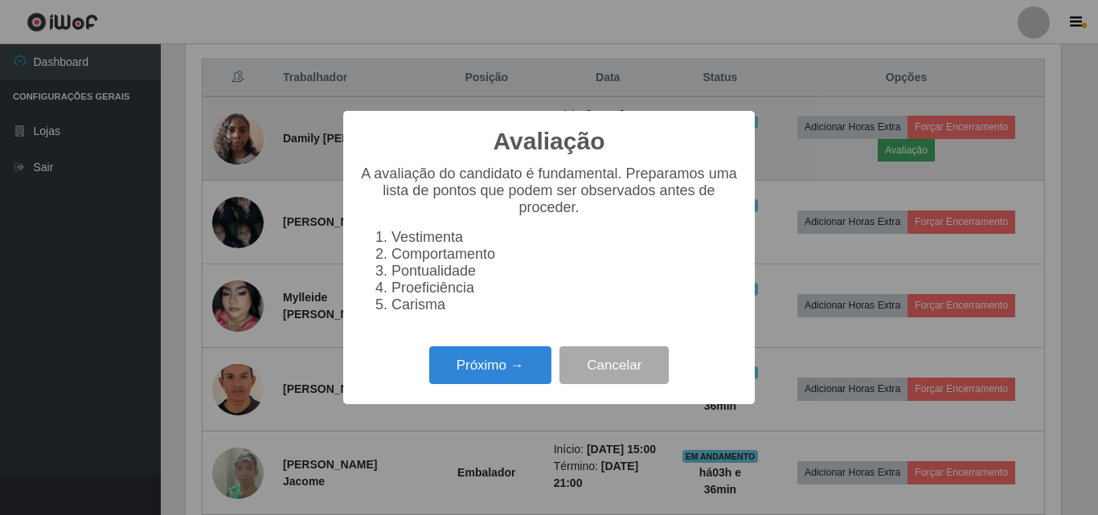
scroll to position [334, 875]
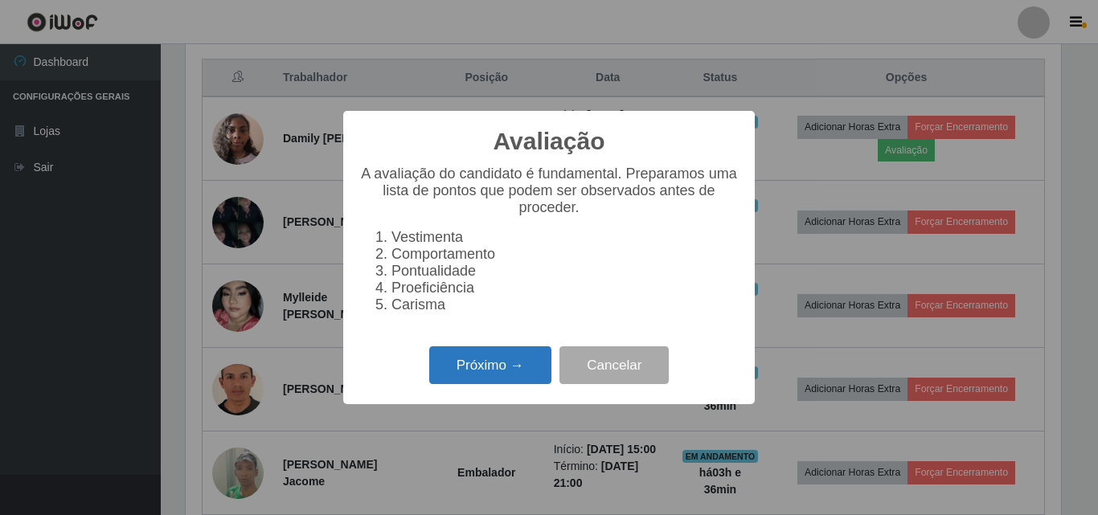
click at [513, 362] on button "Próximo →" at bounding box center [490, 365] width 122 height 38
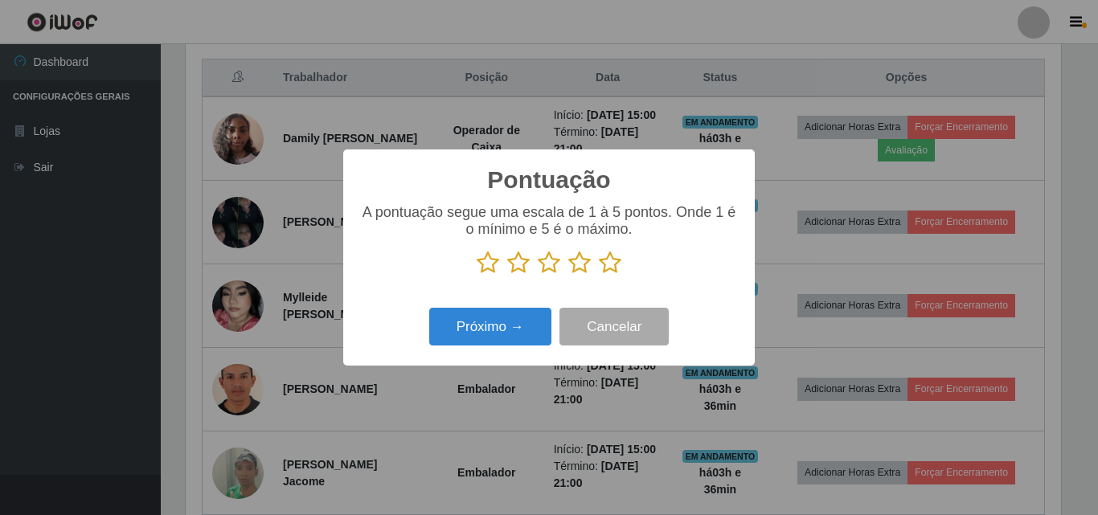
click at [612, 269] on icon at bounding box center [610, 263] width 23 height 24
click at [599, 275] on input "radio" at bounding box center [599, 275] width 0 height 0
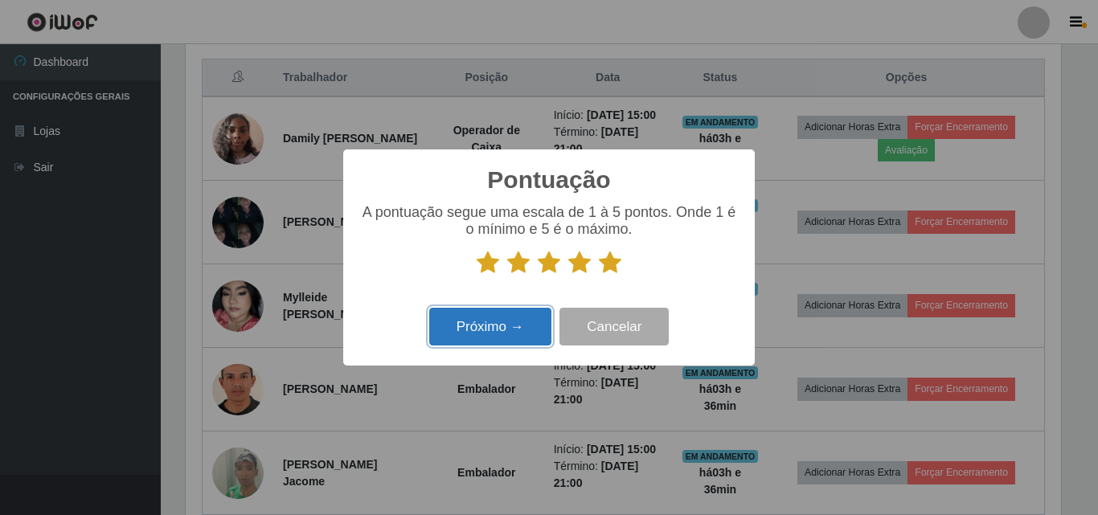
click at [490, 326] on button "Próximo →" at bounding box center [490, 327] width 122 height 38
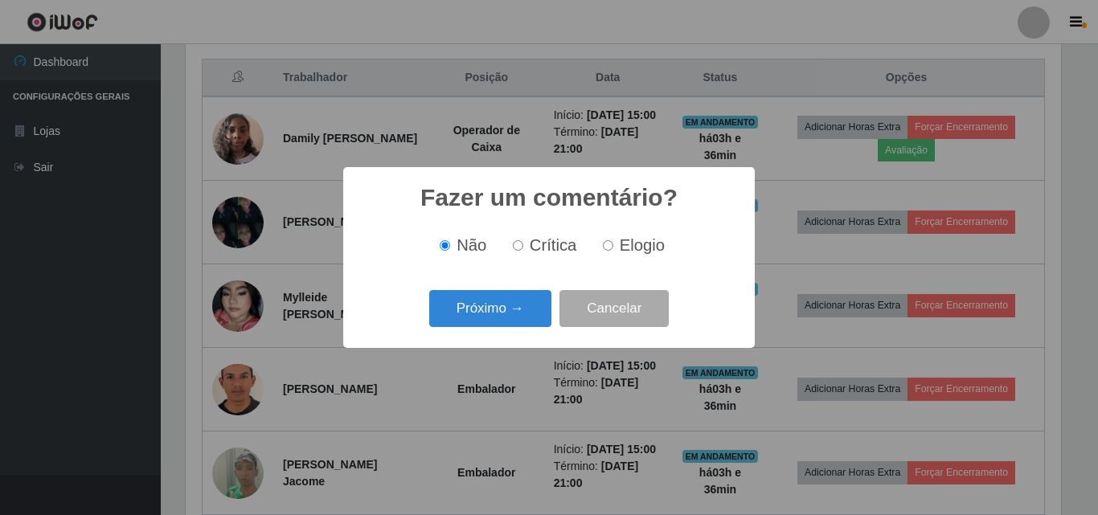
click at [620, 249] on span "Elogio" at bounding box center [642, 245] width 45 height 18
click at [613, 249] on input "Elogio" at bounding box center [608, 245] width 10 height 10
radio input "true"
click at [507, 331] on div "Próximo → Cancelar" at bounding box center [548, 308] width 379 height 46
click at [508, 322] on button "Próximo →" at bounding box center [490, 309] width 122 height 38
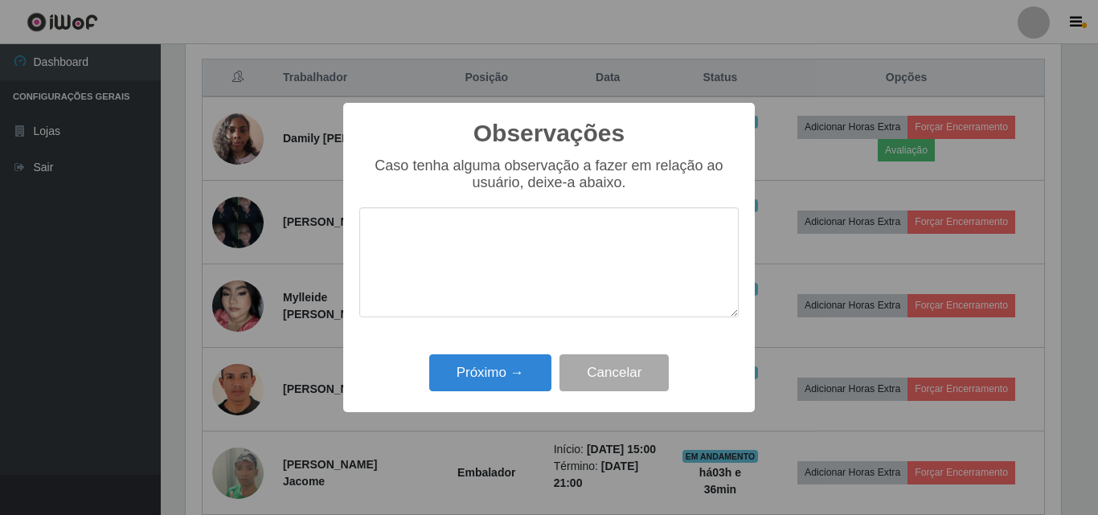
click at [599, 222] on textarea at bounding box center [548, 262] width 379 height 110
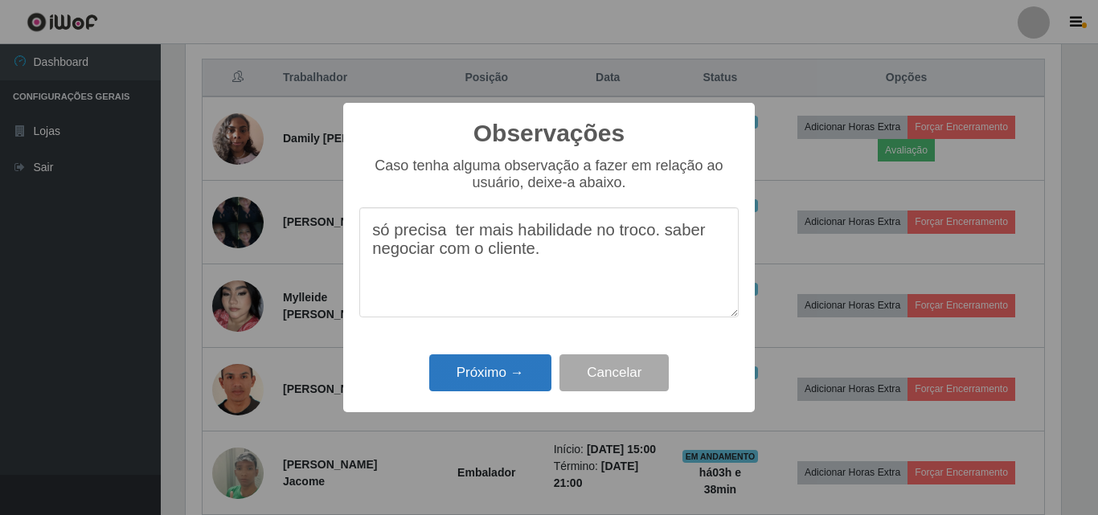
type textarea "só precisa ter mais habilidade no troco. saber negociar com o cliente."
click at [494, 370] on button "Próximo →" at bounding box center [490, 373] width 122 height 38
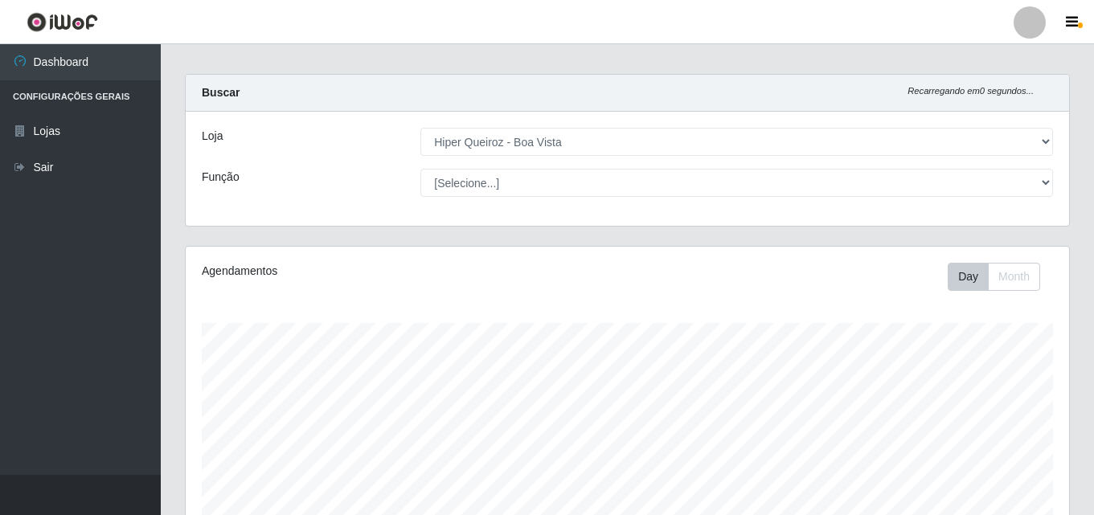
scroll to position [0, 0]
